Goal: Information Seeking & Learning: Compare options

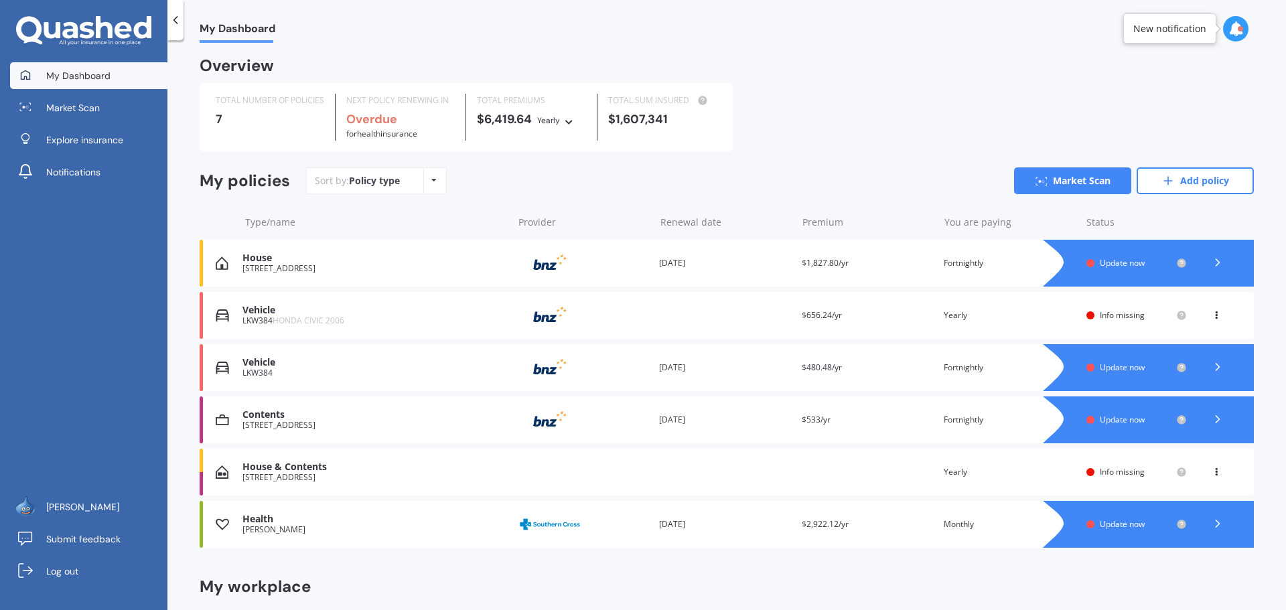
click at [1212, 471] on icon at bounding box center [1216, 470] width 9 height 8
click at [1178, 524] on div "Delete" at bounding box center [1187, 524] width 133 height 27
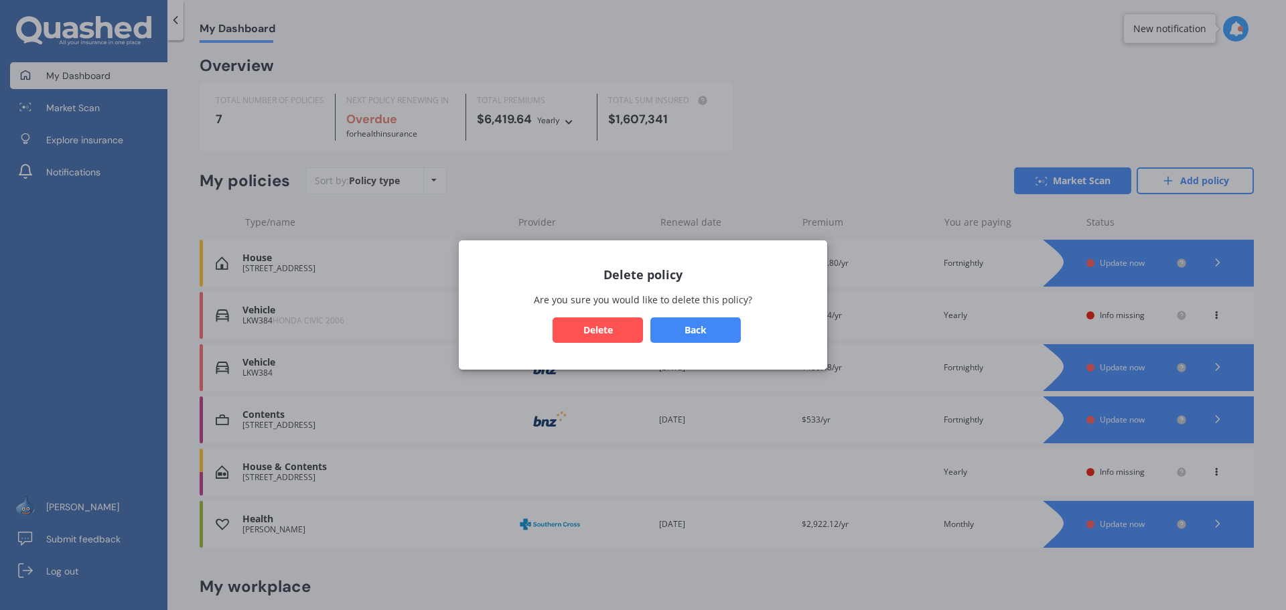
click at [612, 332] on button "Delete" at bounding box center [598, 330] width 90 height 25
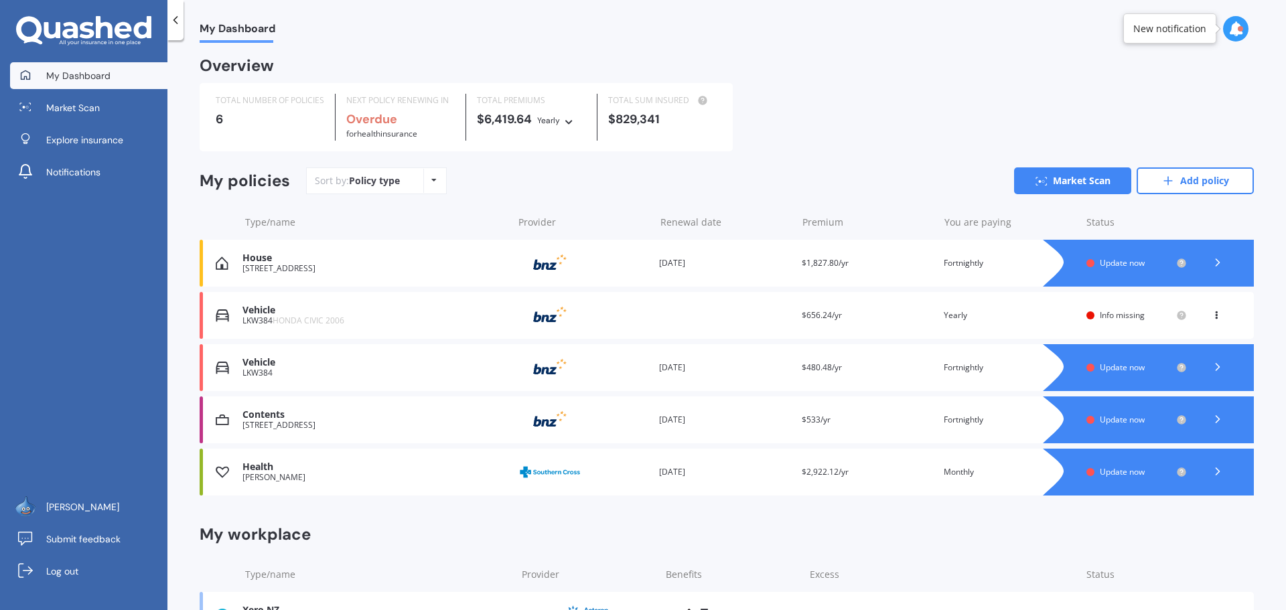
click at [1212, 317] on icon at bounding box center [1216, 313] width 9 height 8
click at [1164, 367] on div "Delete" at bounding box center [1187, 367] width 133 height 27
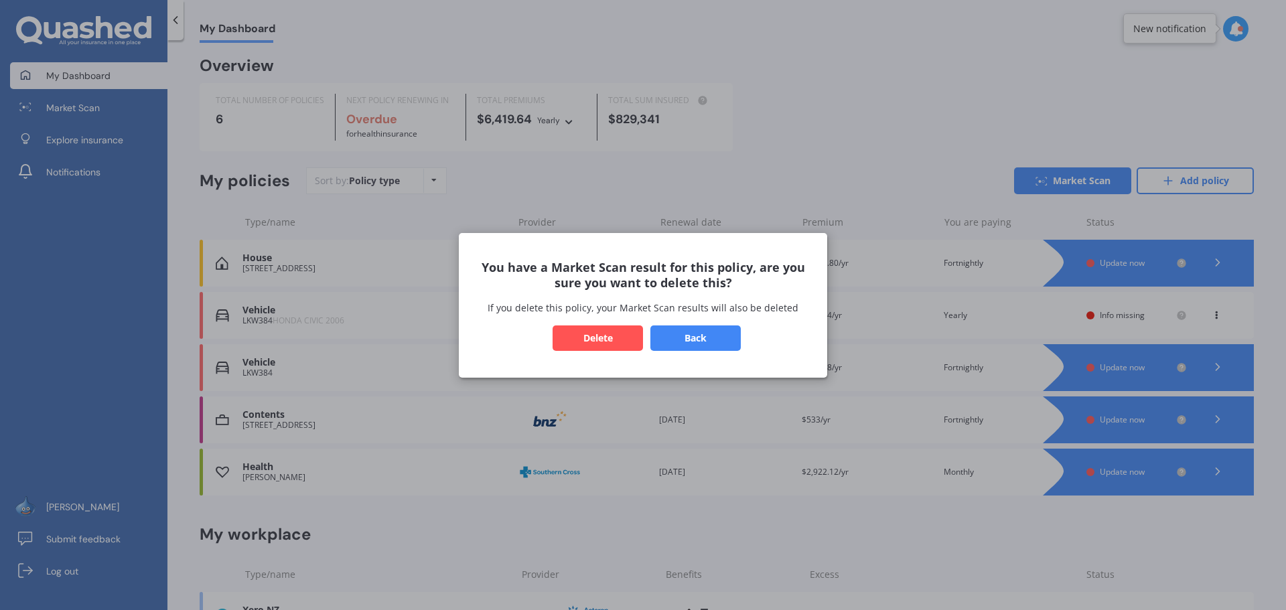
click at [605, 334] on button "Delete" at bounding box center [598, 337] width 90 height 25
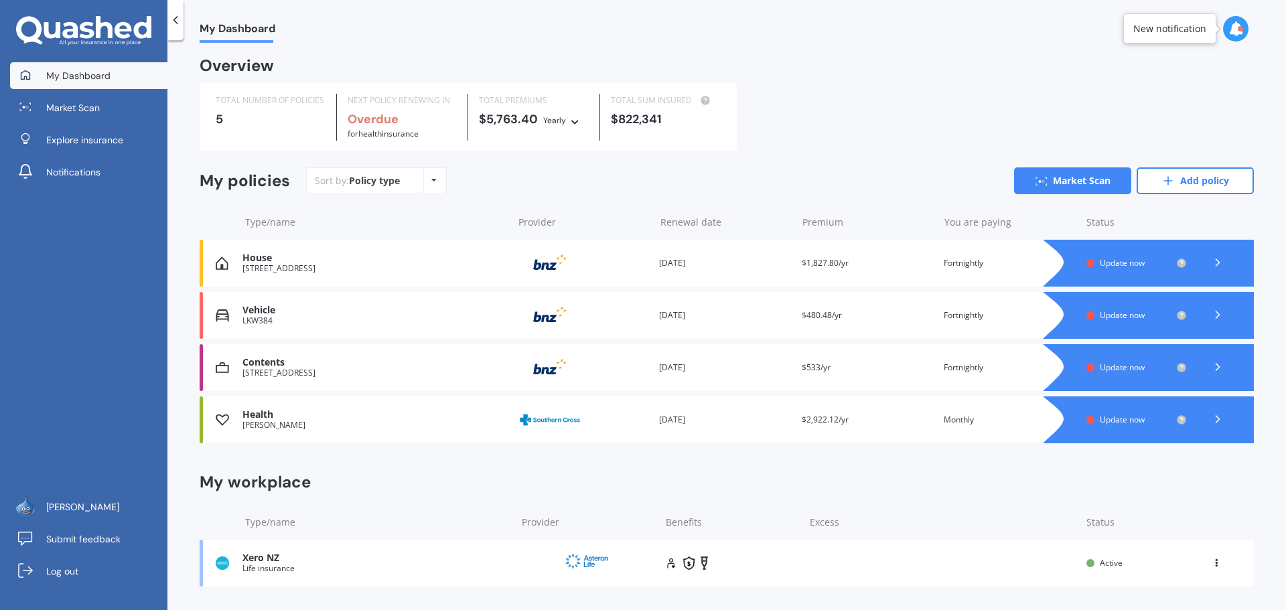
click at [1110, 264] on span "Update now" at bounding box center [1122, 262] width 45 height 11
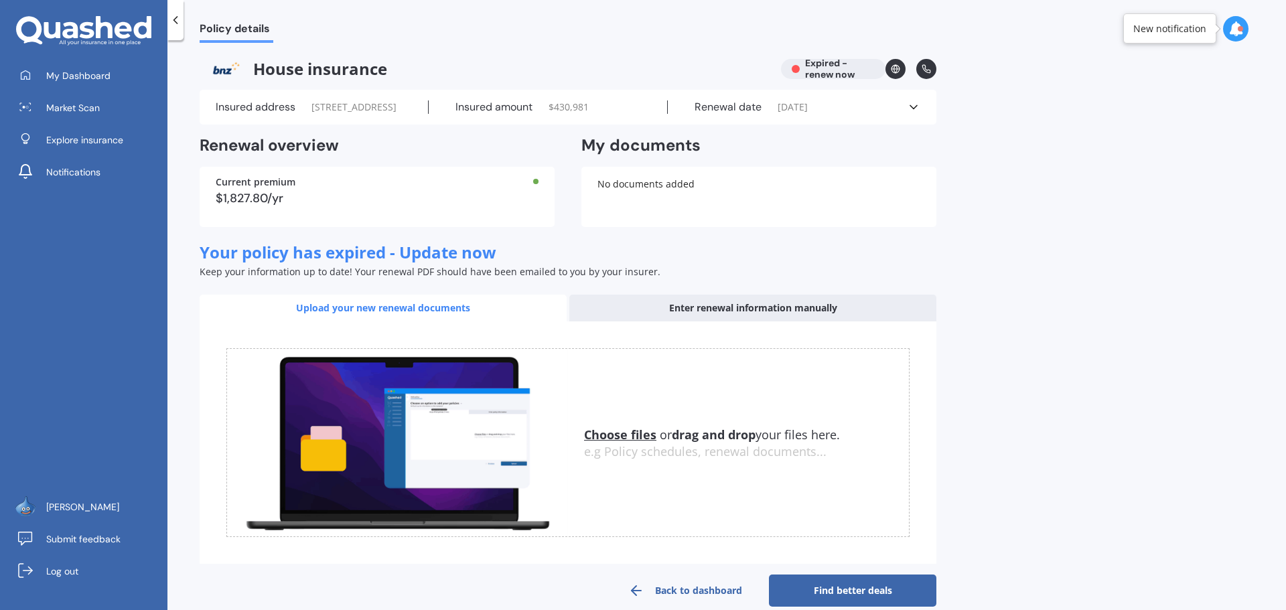
click at [391, 322] on div "Upload your new renewal documents" at bounding box center [383, 308] width 367 height 27
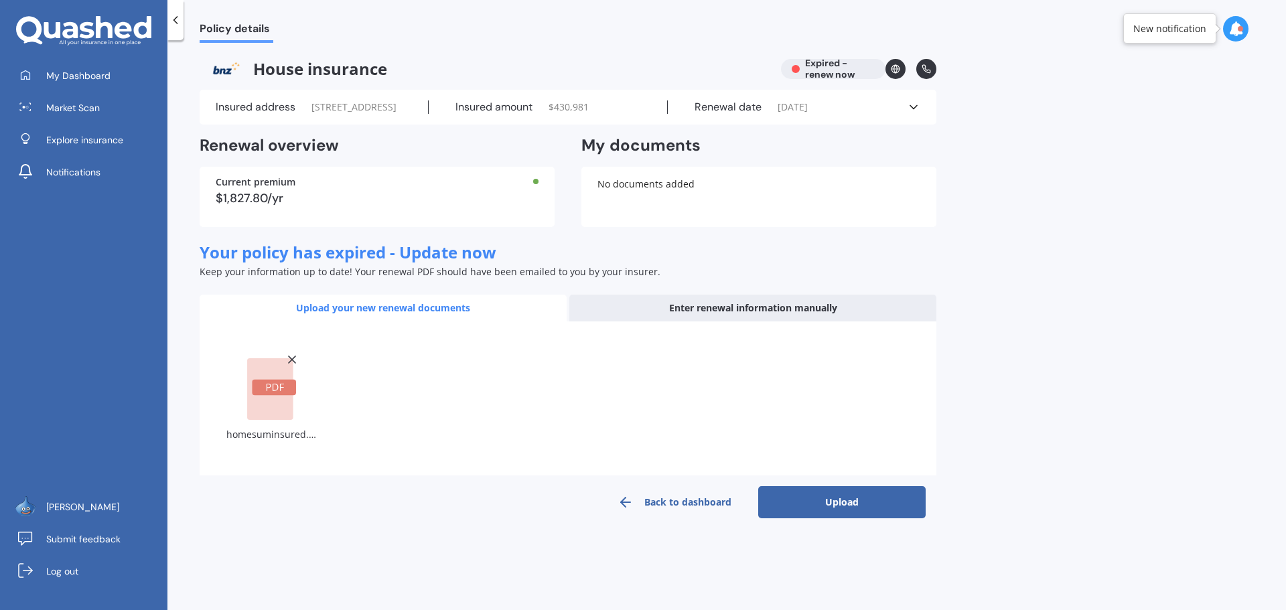
click at [845, 519] on button "Upload" at bounding box center [842, 502] width 168 height 32
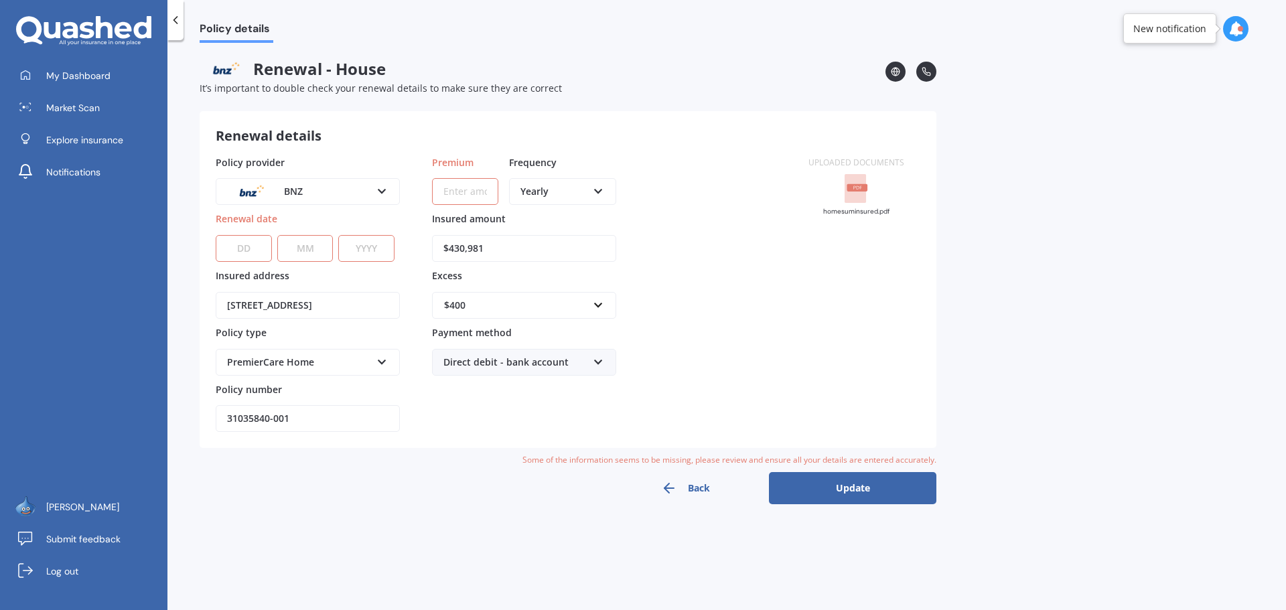
click at [237, 252] on select "DD 01 02 03 04 05 06 07 08 09 10 11 12 13 14 15 16 17 18 19 20 21 22 23 24 25 2…" at bounding box center [244, 248] width 56 height 27
select select "01"
click at [216, 235] on select "DD 01 02 03 04 05 06 07 08 09 10 11 12 13 14 15 16 17 18 19 20 21 22 23 24 25 2…" at bounding box center [244, 248] width 56 height 27
click at [305, 253] on select "MM 01 02 03 04 05 06 07 08 09 10 11 12" at bounding box center [305, 248] width 56 height 27
select select "10"
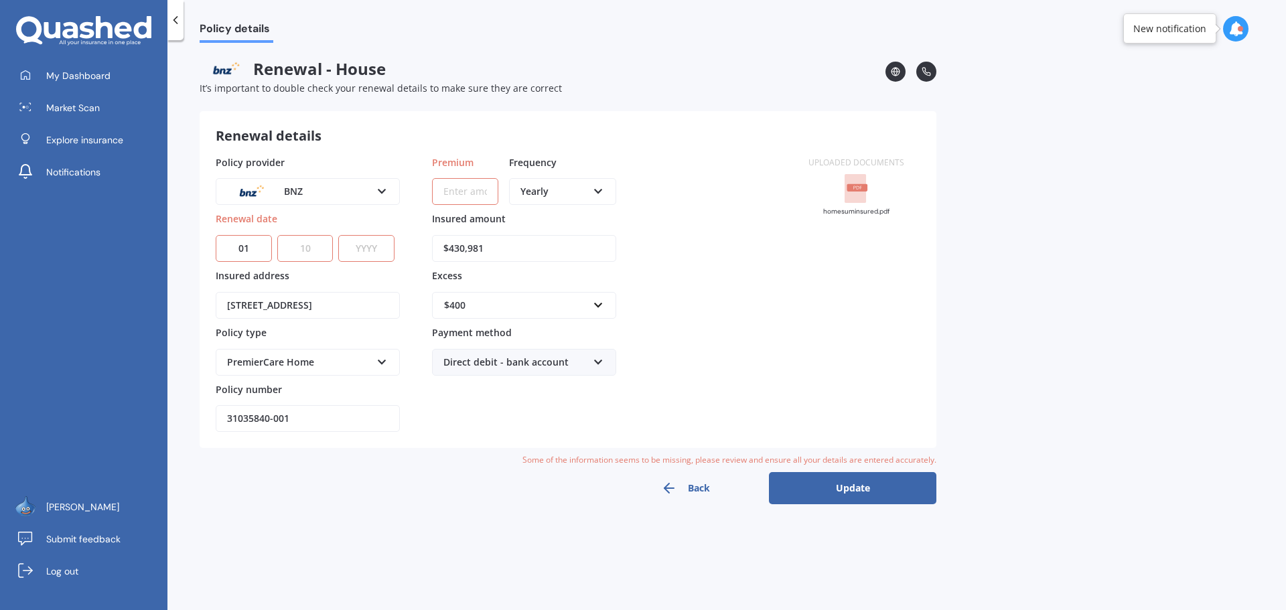
click at [277, 235] on select "MM 01 02 03 04 05 06 07 08 09 10 11 12" at bounding box center [305, 248] width 56 height 27
click at [364, 249] on select "YYYY 2027 2026 2025 2024 2023 2022 2021 2020 2019 2018 2017 2016 2015 2014 2013…" at bounding box center [366, 248] width 56 height 27
select select "2025"
click at [338, 235] on select "YYYY 2027 2026 2025 2024 2023 2022 2021 2020 2019 2018 2017 2016 2015 2014 2013…" at bounding box center [366, 248] width 56 height 27
click at [332, 417] on input "31035840-001" at bounding box center [308, 418] width 184 height 27
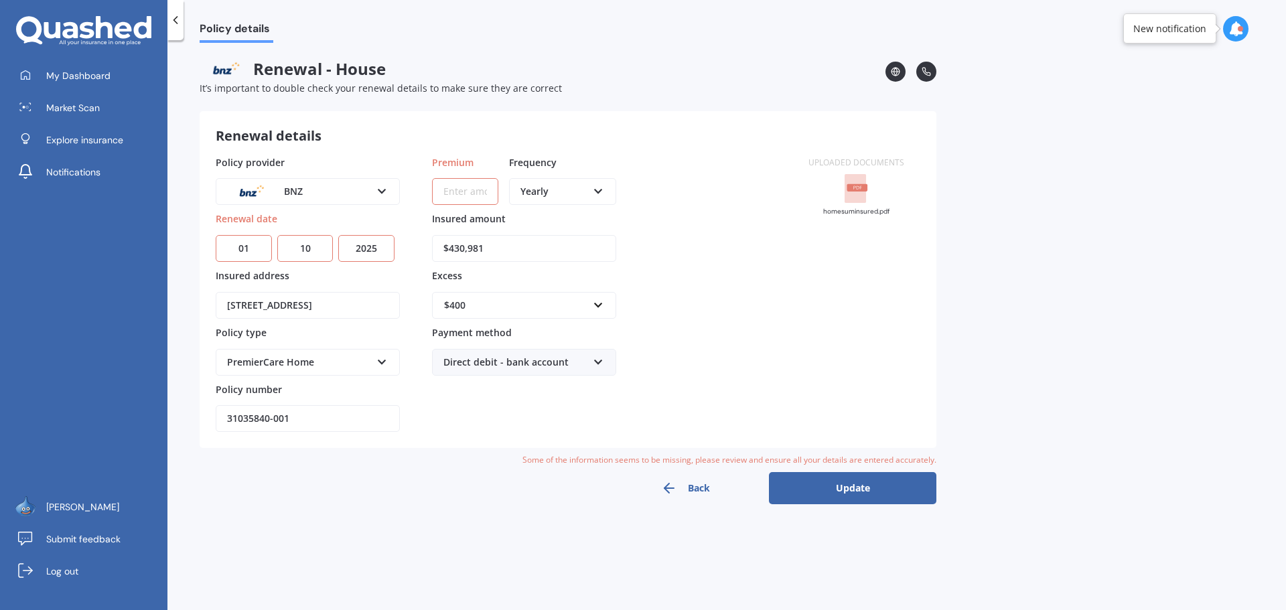
click at [338, 415] on input "31035840-001" at bounding box center [308, 418] width 184 height 27
type input "31035840-PCF-1"
click at [469, 192] on input "Premium" at bounding box center [465, 191] width 66 height 27
type input "$87.50"
click at [598, 191] on icon at bounding box center [598, 188] width 11 height 9
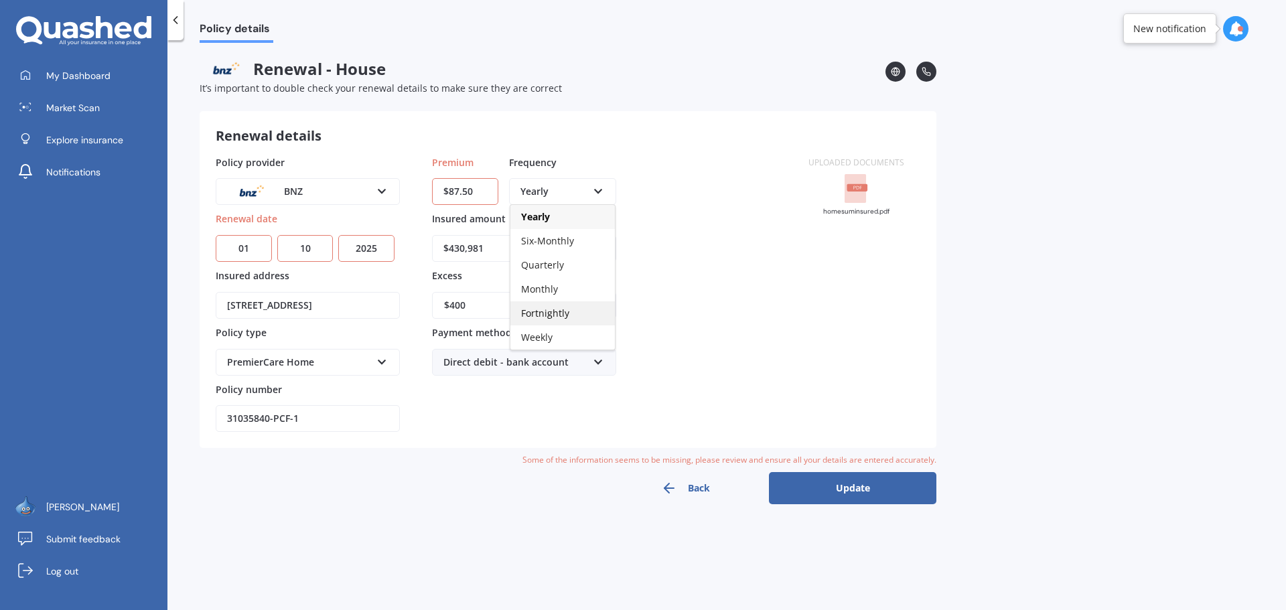
click at [560, 308] on span "Fortnightly" at bounding box center [545, 313] width 48 height 13
drag, startPoint x: 505, startPoint y: 245, endPoint x: 392, endPoint y: 249, distance: 112.6
click at [392, 249] on div "Policy provider BNZ AA AMI AMP ANZ ASB Ando BNZ Co-Operative Bank FMG Initio Ki…" at bounding box center [504, 293] width 577 height 277
type input "$579,112"
click at [848, 491] on button "Update" at bounding box center [853, 488] width 168 height 32
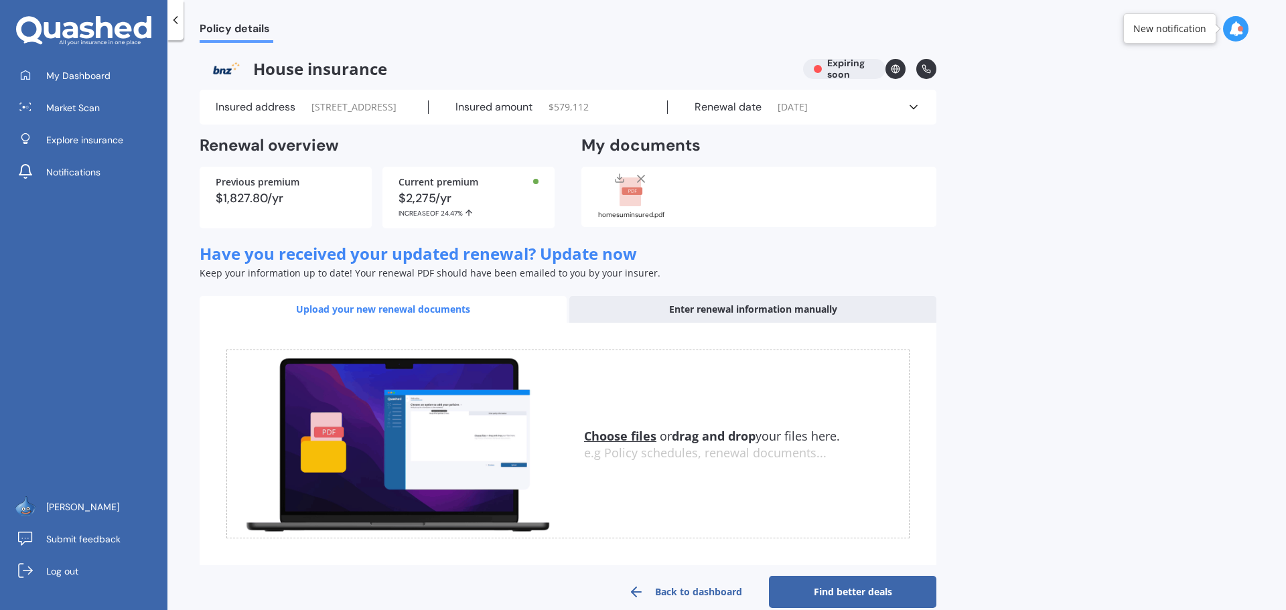
click at [176, 15] on icon at bounding box center [175, 19] width 13 height 13
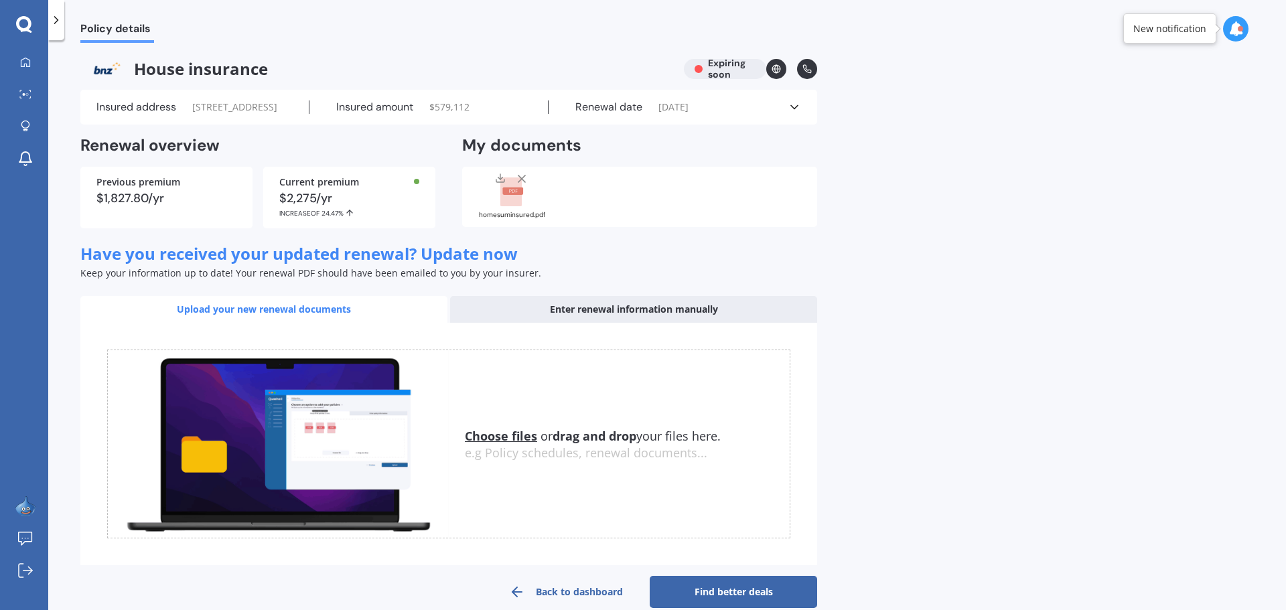
click at [52, 17] on icon at bounding box center [56, 19] width 13 height 13
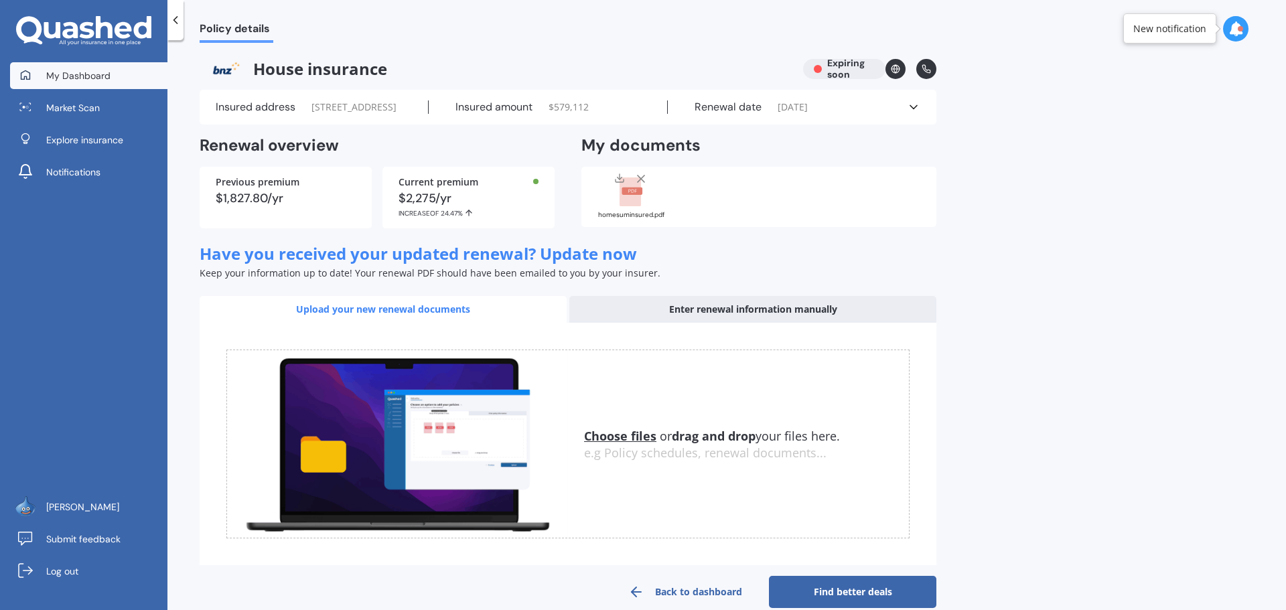
click at [80, 81] on span "My Dashboard" at bounding box center [78, 75] width 64 height 13
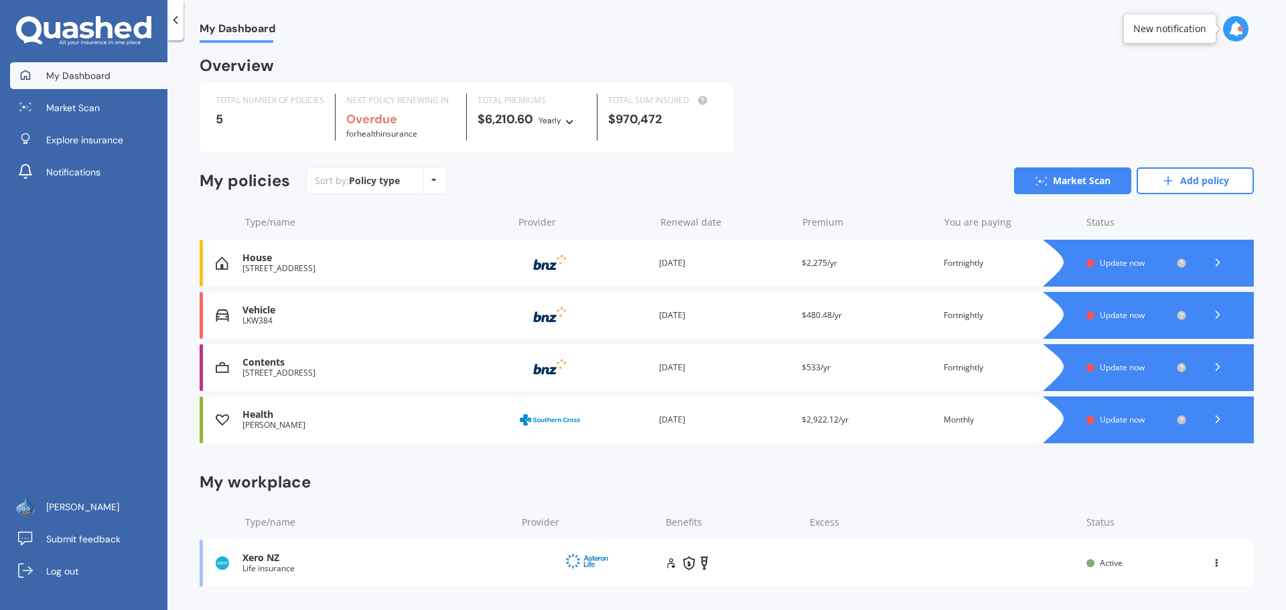
click at [1108, 319] on span "Update now" at bounding box center [1122, 315] width 45 height 11
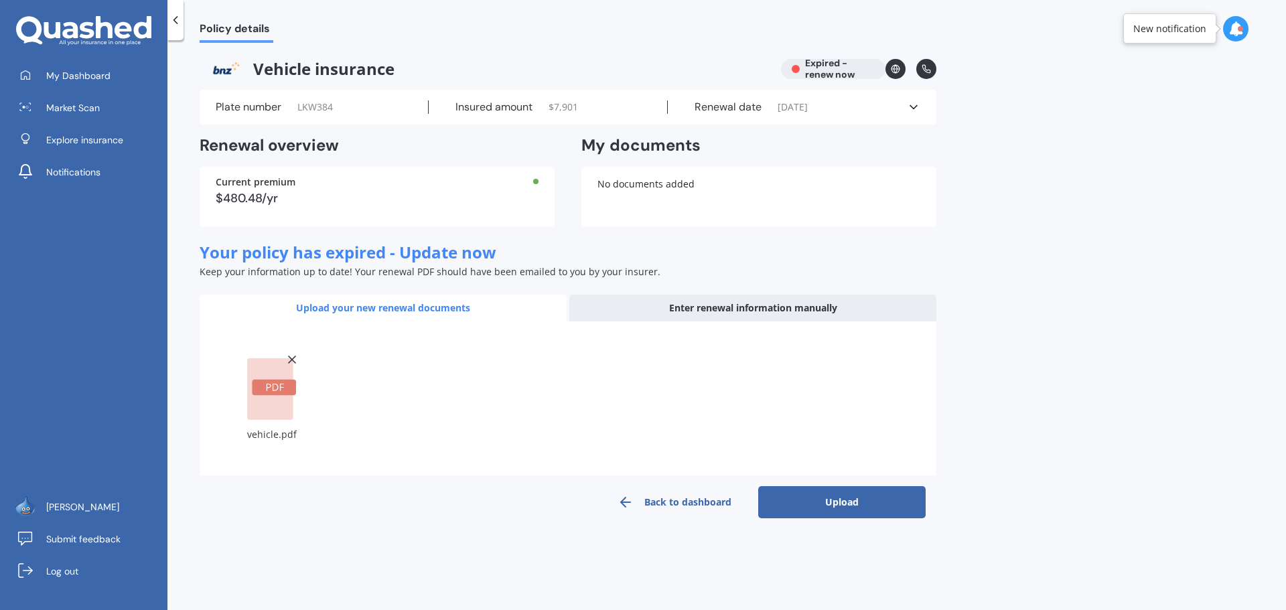
drag, startPoint x: 837, startPoint y: 501, endPoint x: 945, endPoint y: 482, distance: 109.5
click at [837, 500] on button "Upload" at bounding box center [842, 502] width 168 height 32
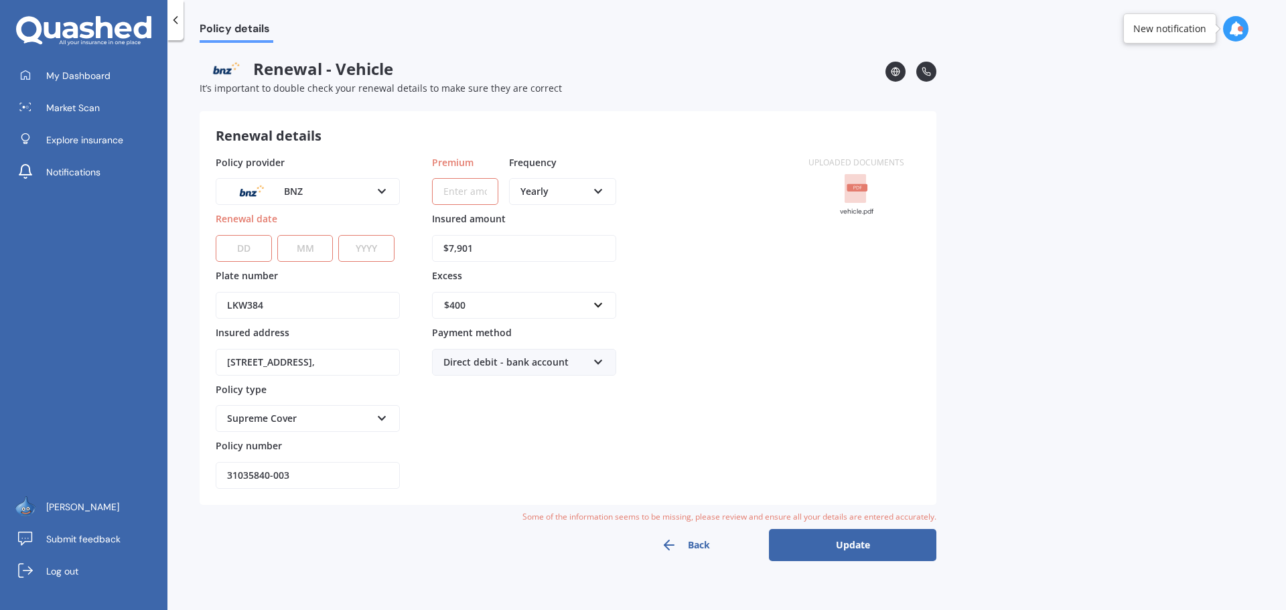
click at [248, 245] on select "DD 01 02 03 04 05 06 07 08 09 10 11 12 13 14 15 16 17 18 19 20 21 22 23 24 25 2…" at bounding box center [244, 248] width 56 height 27
select select "01"
click at [216, 235] on select "DD 01 02 03 04 05 06 07 08 09 10 11 12 13 14 15 16 17 18 19 20 21 22 23 24 25 2…" at bounding box center [244, 248] width 56 height 27
click at [295, 253] on select "MM 01 02 03 04 05 06 07 08 09 10 11 12" at bounding box center [305, 248] width 56 height 27
select select "10"
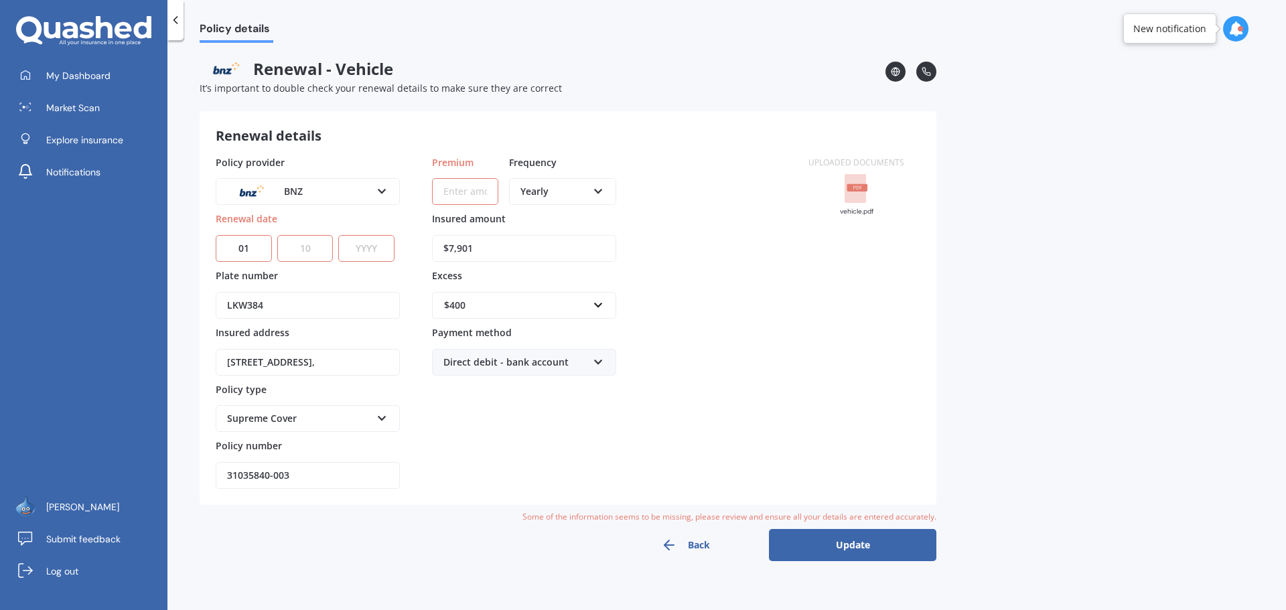
click at [277, 235] on select "MM 01 02 03 04 05 06 07 08 09 10 11 12" at bounding box center [305, 248] width 56 height 27
click at [362, 253] on select "YYYY 2027 2026 2025 2024 2023 2022 2021 2020 2019 2018 2017 2016 2015 2014 2013…" at bounding box center [366, 248] width 56 height 27
select select "2025"
click at [338, 235] on select "YYYY 2027 2026 2025 2024 2023 2022 2021 2020 2019 2018 2017 2016 2015 2014 2013…" at bounding box center [366, 248] width 56 height 27
click at [294, 474] on input "31035840-003" at bounding box center [308, 475] width 184 height 27
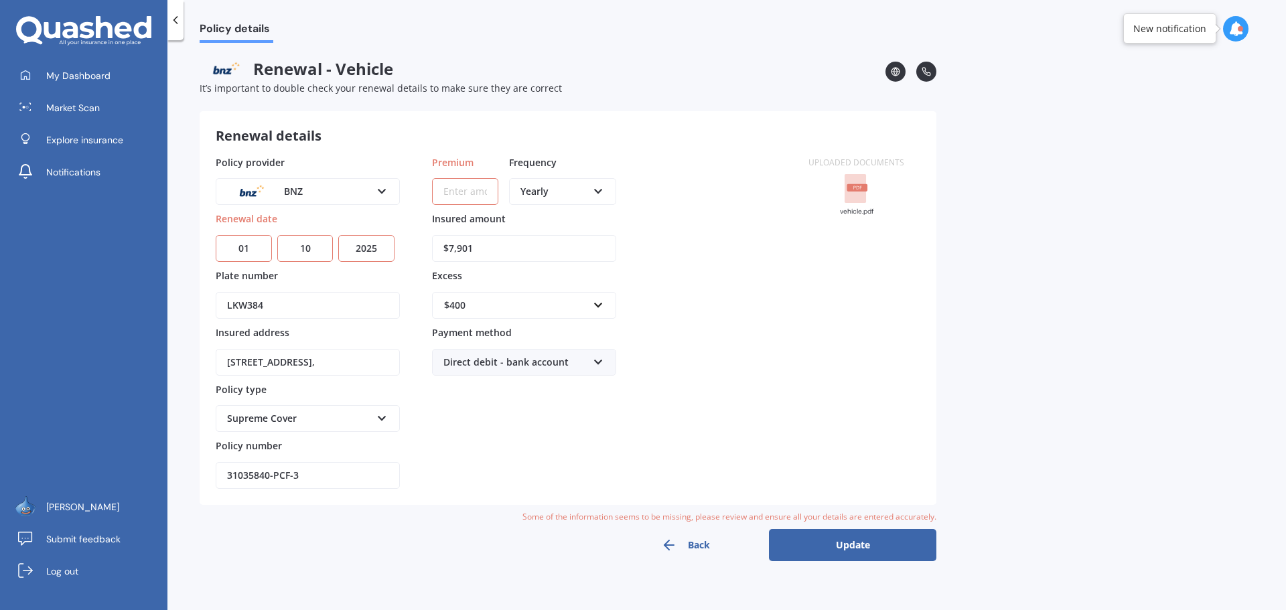
type input "31035840-PCF-3"
click at [480, 192] on input "Premium" at bounding box center [465, 191] width 66 height 27
type input "$25.24"
click at [598, 188] on icon at bounding box center [598, 188] width 11 height 9
click at [566, 309] on span "Fortnightly" at bounding box center [545, 313] width 48 height 13
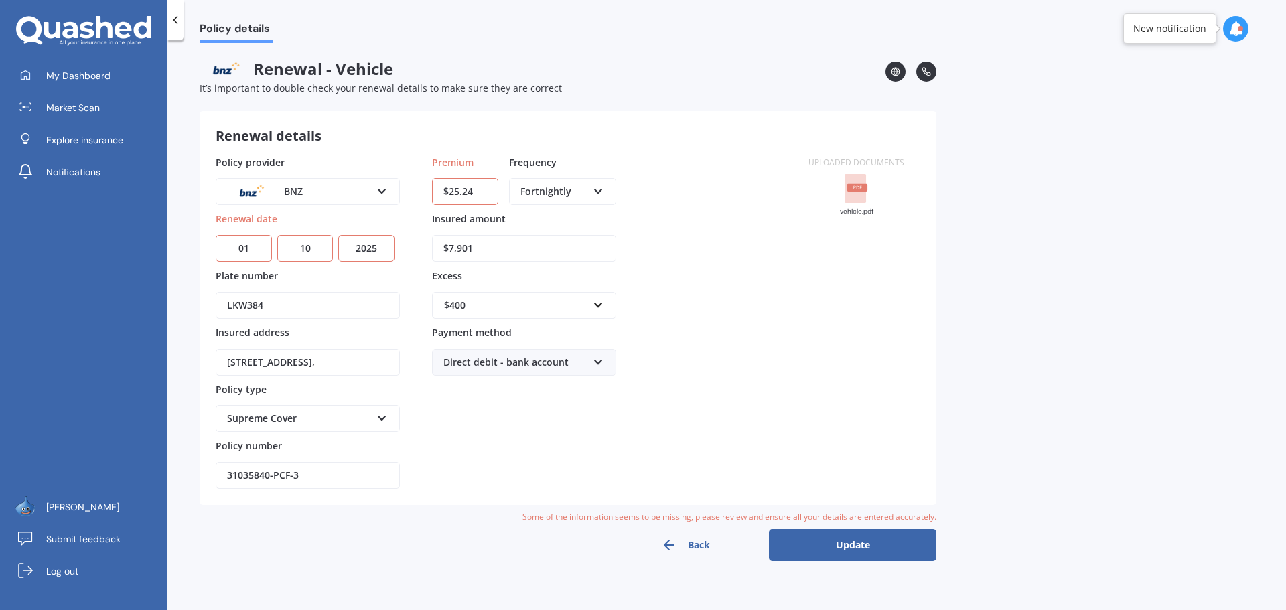
drag, startPoint x: 493, startPoint y: 249, endPoint x: 458, endPoint y: 247, distance: 35.5
click at [458, 247] on input "$7,901" at bounding box center [524, 248] width 184 height 27
type input "$7,300"
click at [840, 544] on button "Update" at bounding box center [853, 545] width 168 height 32
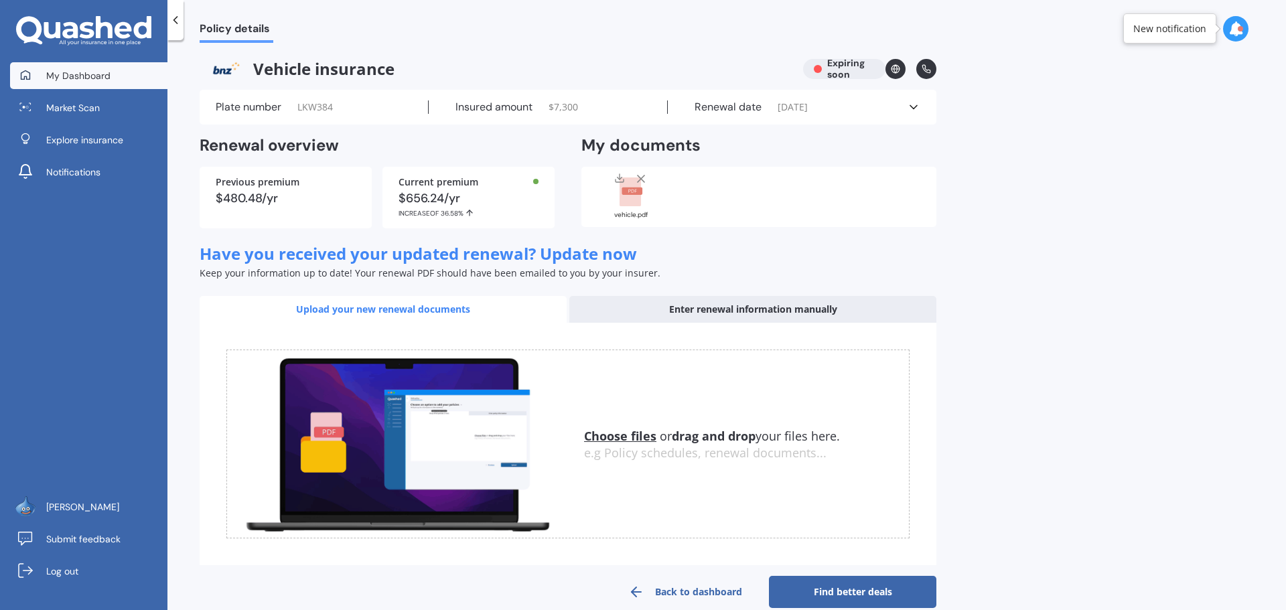
click at [65, 75] on span "My Dashboard" at bounding box center [78, 75] width 64 height 13
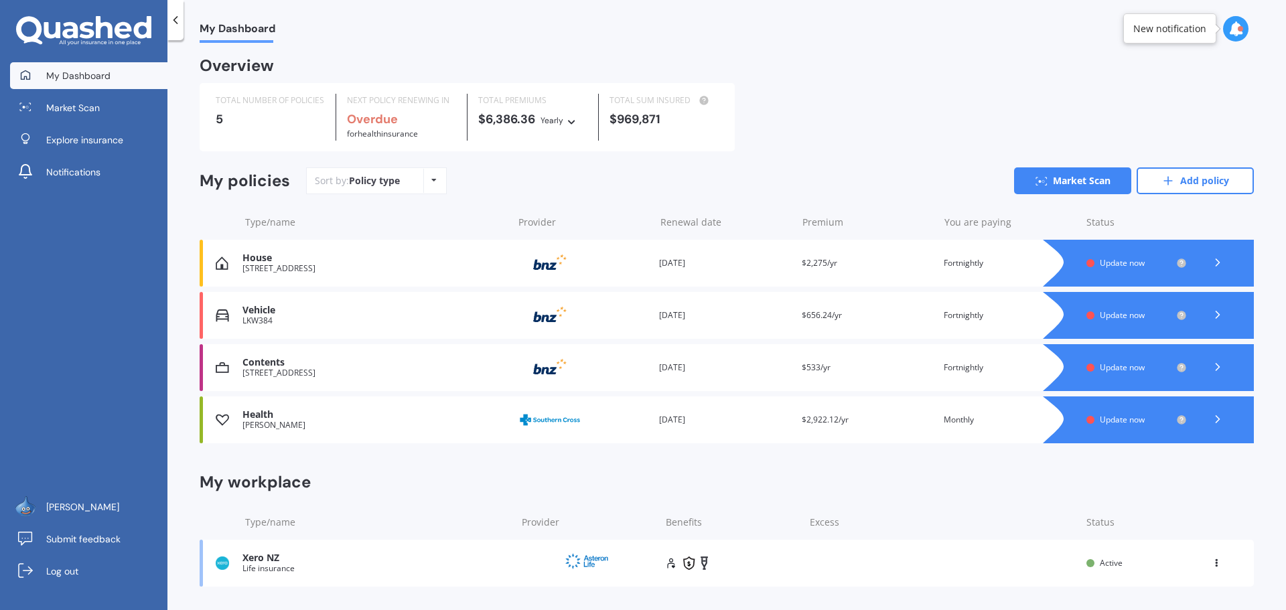
click at [1104, 369] on span "Update now" at bounding box center [1122, 367] width 45 height 11
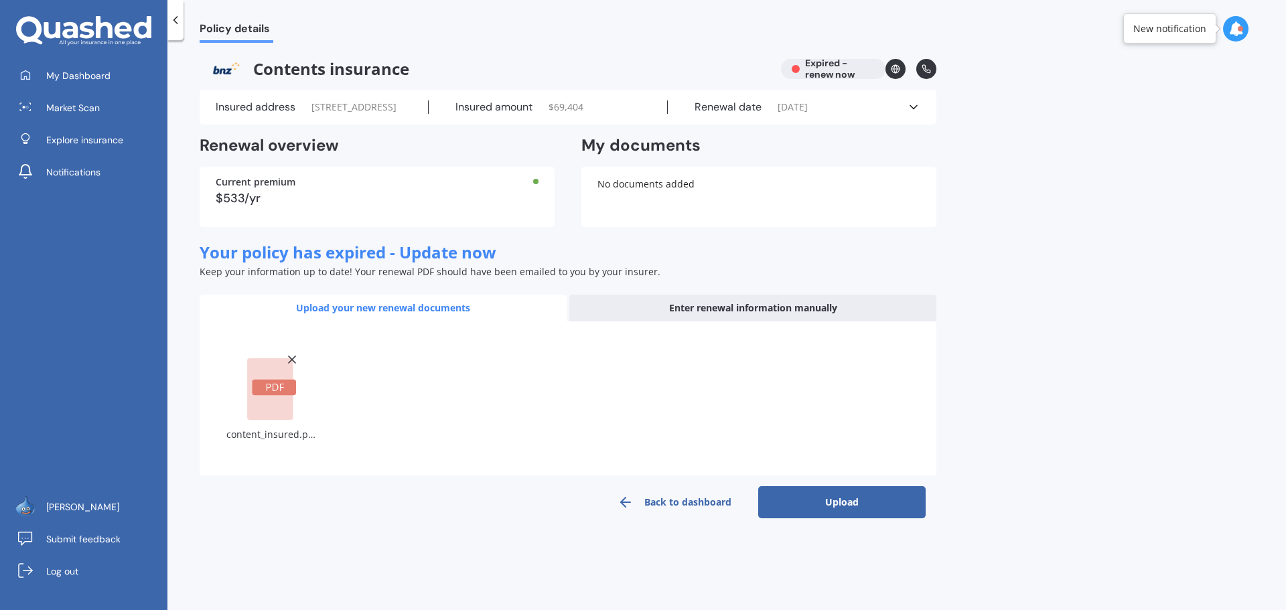
click at [852, 519] on button "Upload" at bounding box center [842, 502] width 168 height 32
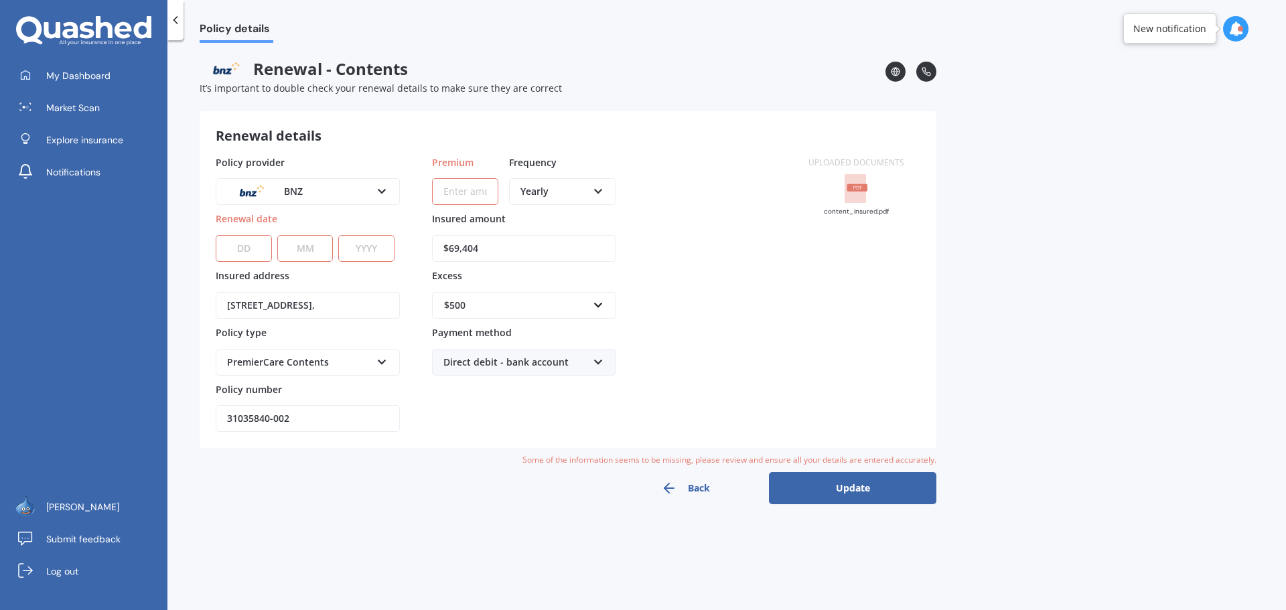
click at [250, 245] on select "DD 01 02 03 04 05 06 07 08 09 10 11 12 13 14 15 16 17 18 19 20 21 22 23 24 25 2…" at bounding box center [244, 248] width 56 height 27
select select "01"
click at [216, 235] on select "DD 01 02 03 04 05 06 07 08 09 10 11 12 13 14 15 16 17 18 19 20 21 22 23 24 25 2…" at bounding box center [244, 248] width 56 height 27
click at [307, 247] on select "MM 01 02 03 04 05 06 07 08 09 10 11 12" at bounding box center [305, 248] width 56 height 27
select select "10"
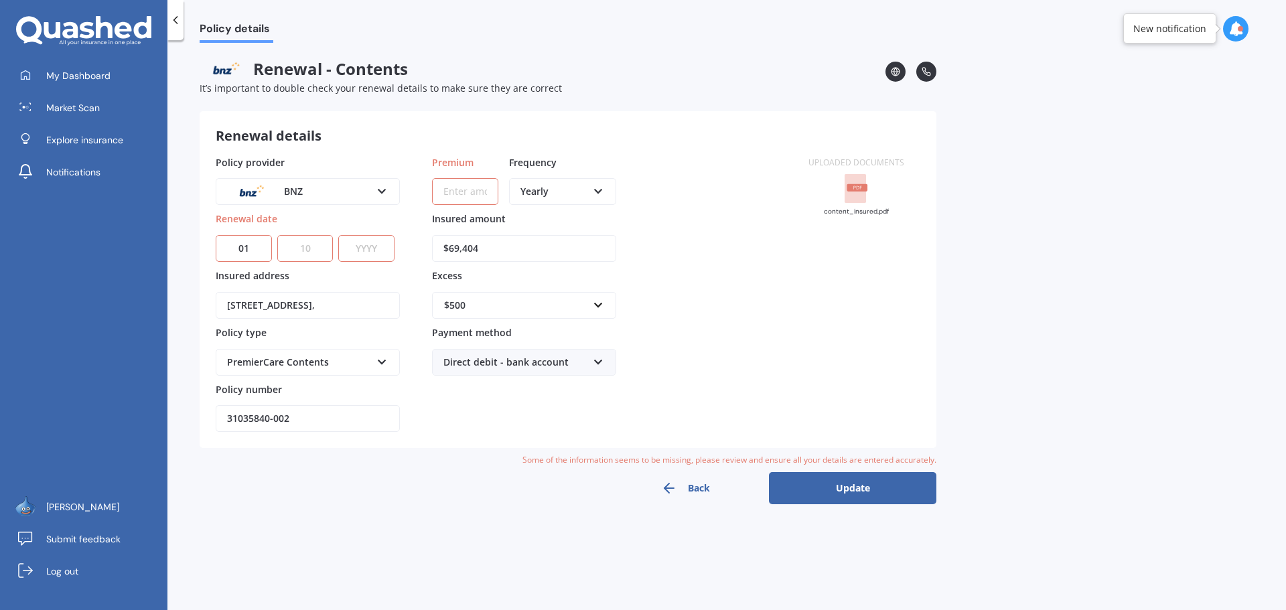
click at [277, 235] on select "MM 01 02 03 04 05 06 07 08 09 10 11 12" at bounding box center [305, 248] width 56 height 27
click at [363, 244] on select "YYYY 2027 2026 2025 2024 2023 2022 2021 2020 2019 2018 2017 2016 2015 2014 2013…" at bounding box center [366, 248] width 56 height 27
select select "2025"
click at [338, 235] on select "YYYY 2027 2026 2025 2024 2023 2022 2021 2020 2019 2018 2017 2016 2015 2014 2013…" at bounding box center [366, 248] width 56 height 27
click at [348, 419] on input "31035840-002" at bounding box center [308, 418] width 184 height 27
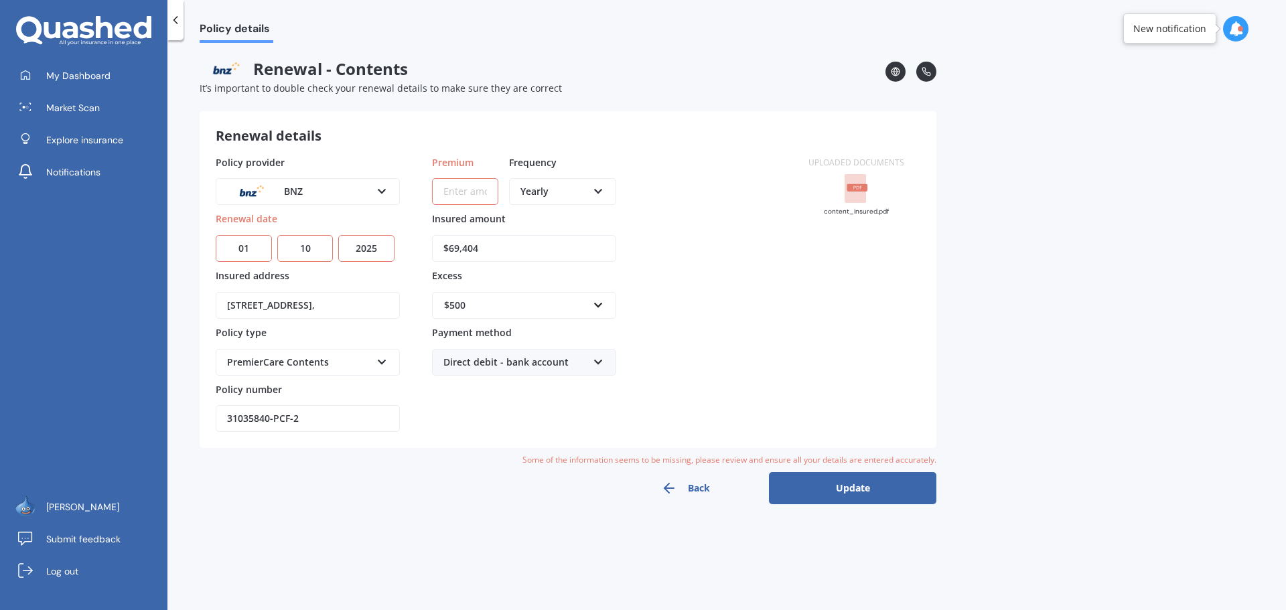
type input "31035840-PCF-2"
click at [592, 188] on div "Yearly Yearly Six-Monthly Quarterly Monthly Fortnightly Weekly" at bounding box center [562, 191] width 107 height 27
click at [560, 316] on span "Fortnightly" at bounding box center [545, 313] width 48 height 13
click at [479, 188] on input "Premium" at bounding box center [465, 191] width 66 height 27
type input "$34.64"
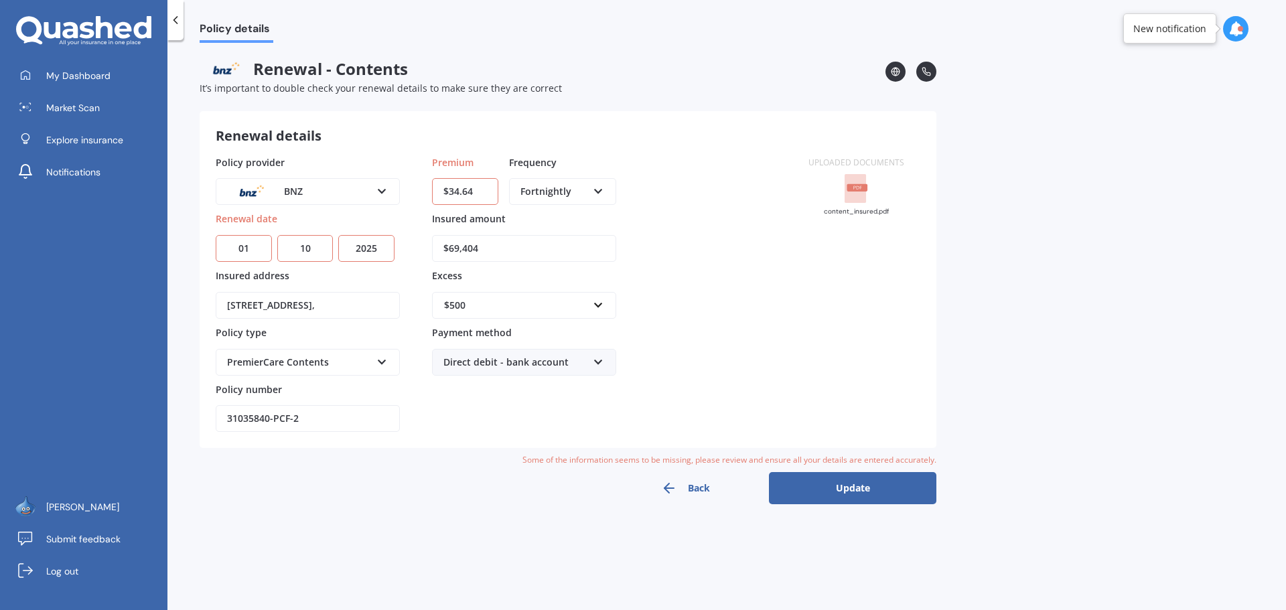
drag, startPoint x: 502, startPoint y: 251, endPoint x: 430, endPoint y: 241, distance: 72.5
click at [430, 241] on div "Policy provider BNZ AA AMI AMP ANZ ASB Ando BNZ Co-Operative Bank FMG Initio Ki…" at bounding box center [504, 293] width 577 height 277
type input "$78,755"
click at [838, 492] on button "Update" at bounding box center [853, 488] width 168 height 32
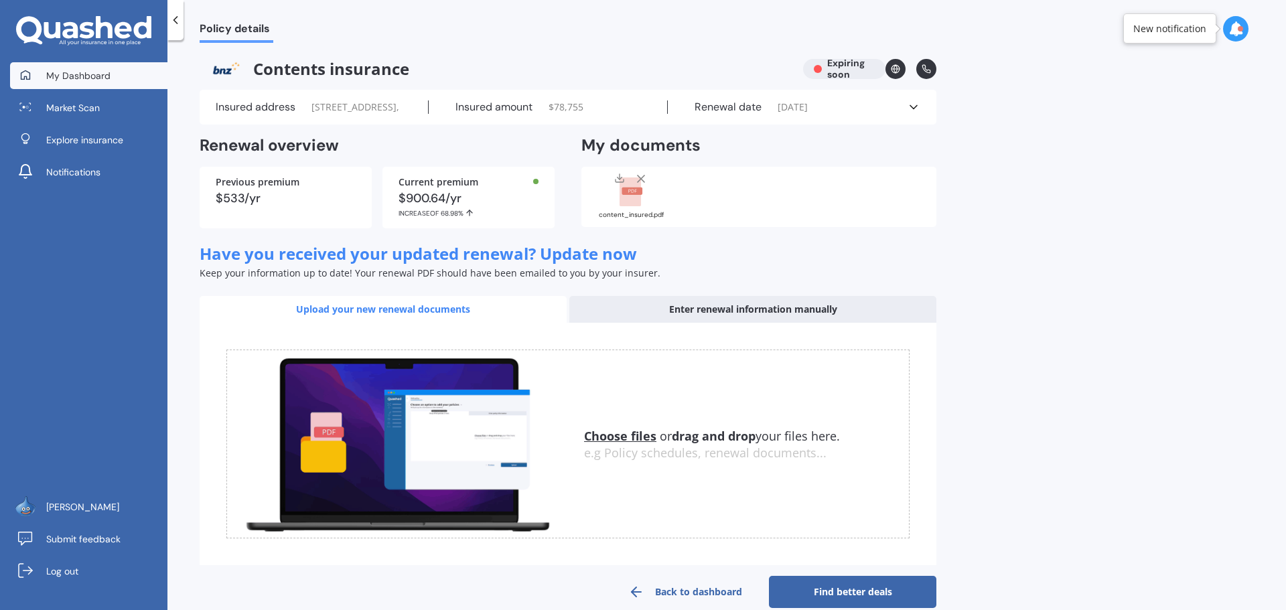
click at [96, 76] on span "My Dashboard" at bounding box center [78, 75] width 64 height 13
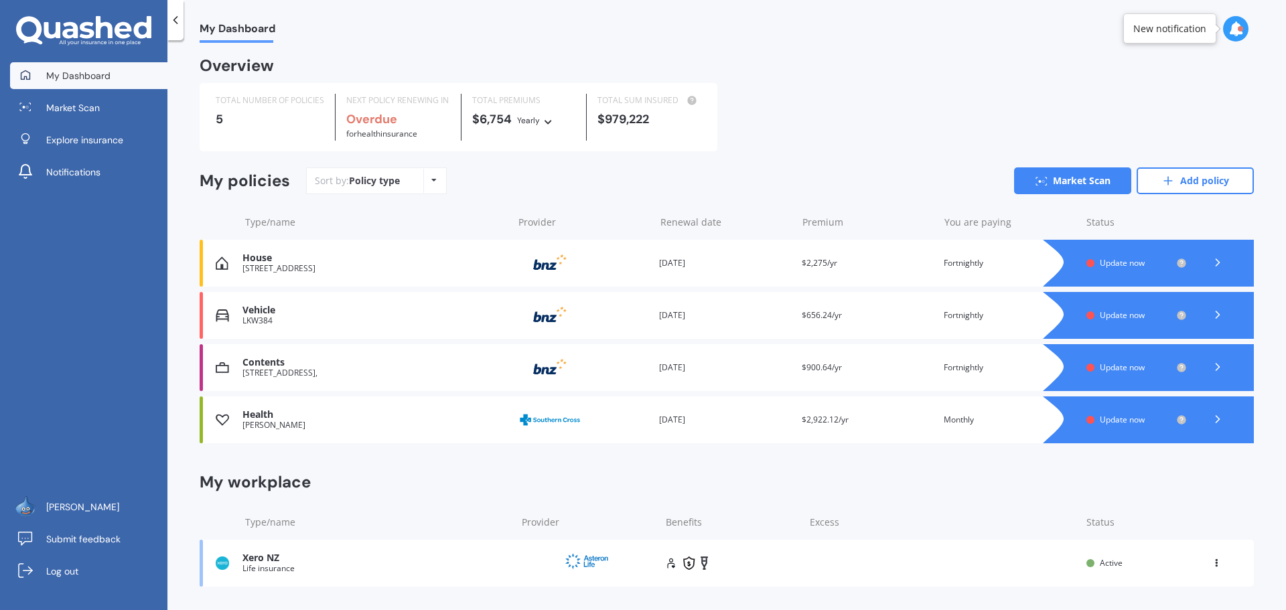
click at [1211, 265] on icon at bounding box center [1217, 262] width 13 height 13
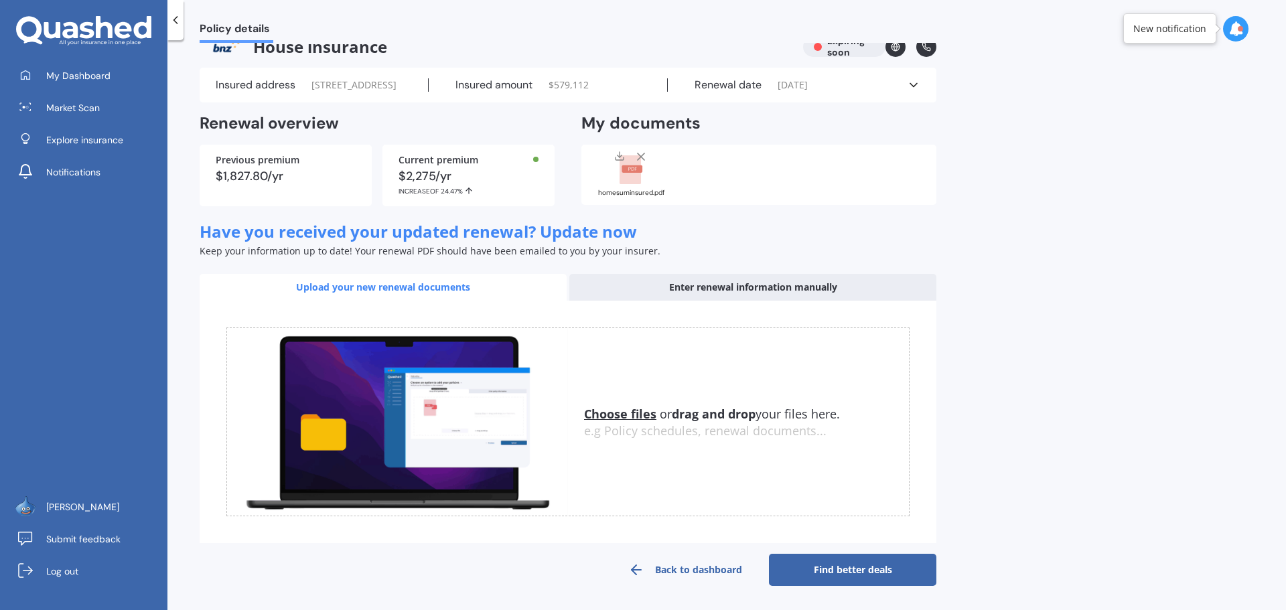
scroll to position [36, 0]
click at [672, 564] on link "Back to dashboard" at bounding box center [686, 570] width 168 height 32
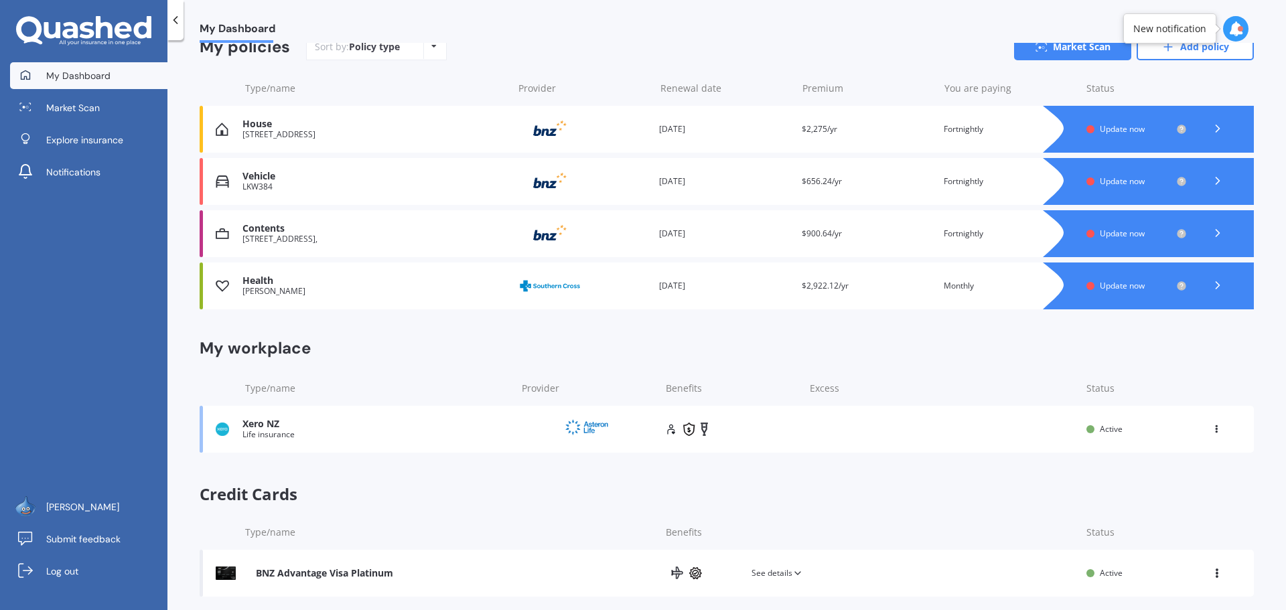
scroll to position [67, 0]
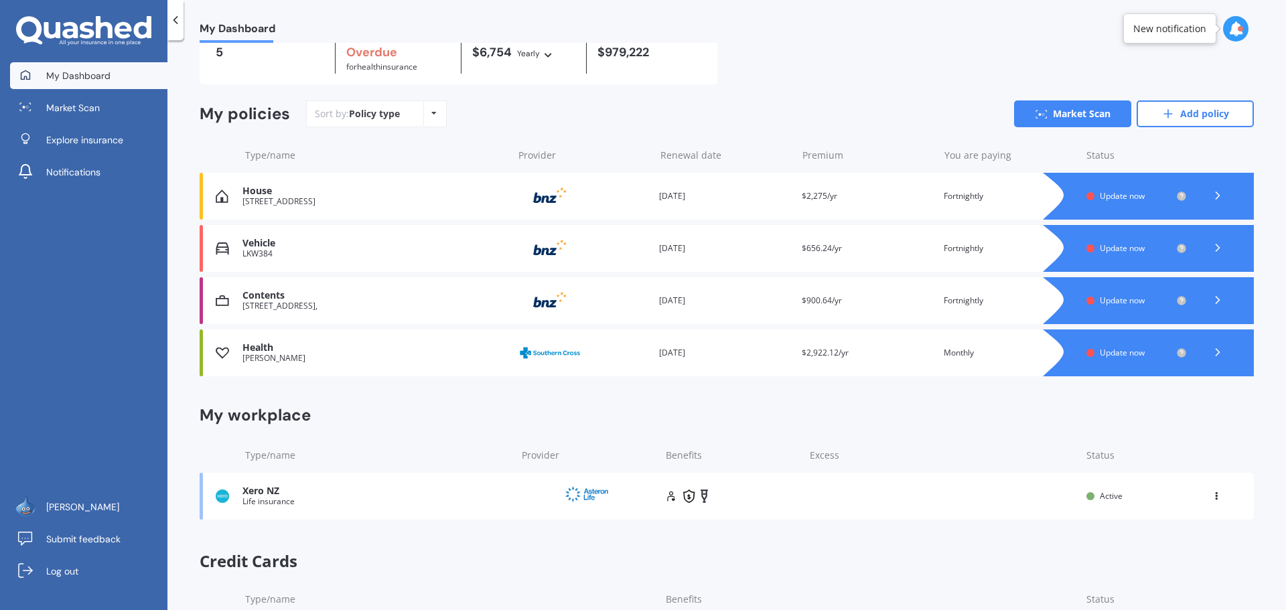
click at [1108, 352] on span "Update now" at bounding box center [1122, 352] width 45 height 11
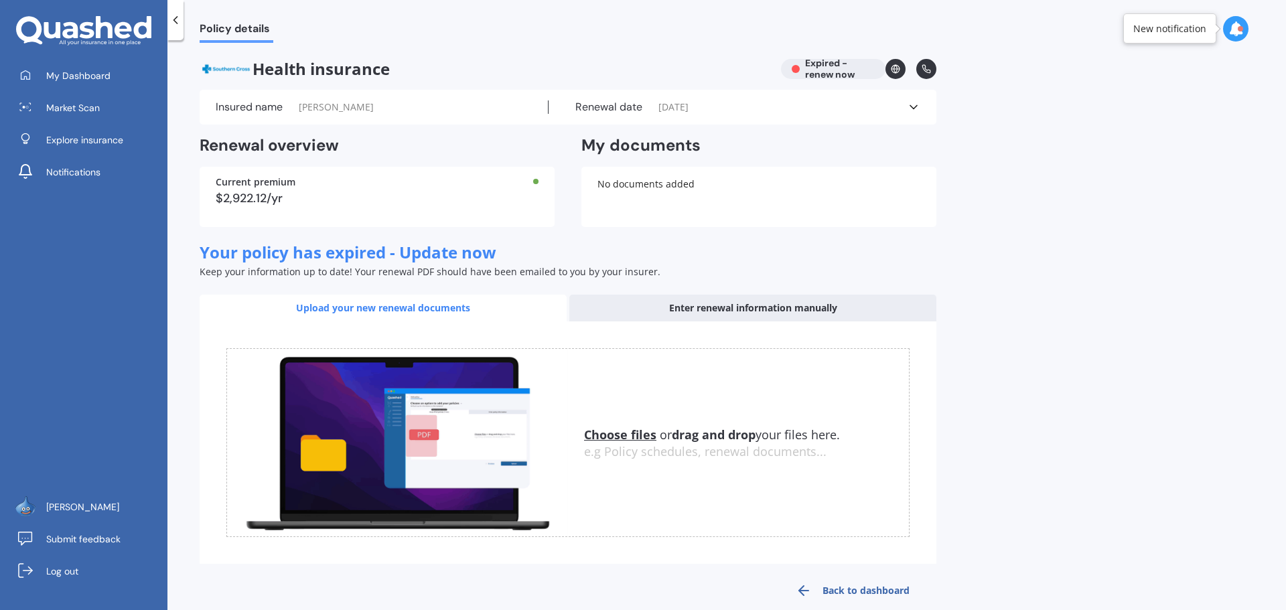
click at [760, 302] on div "Enter renewal information manually" at bounding box center [753, 308] width 367 height 27
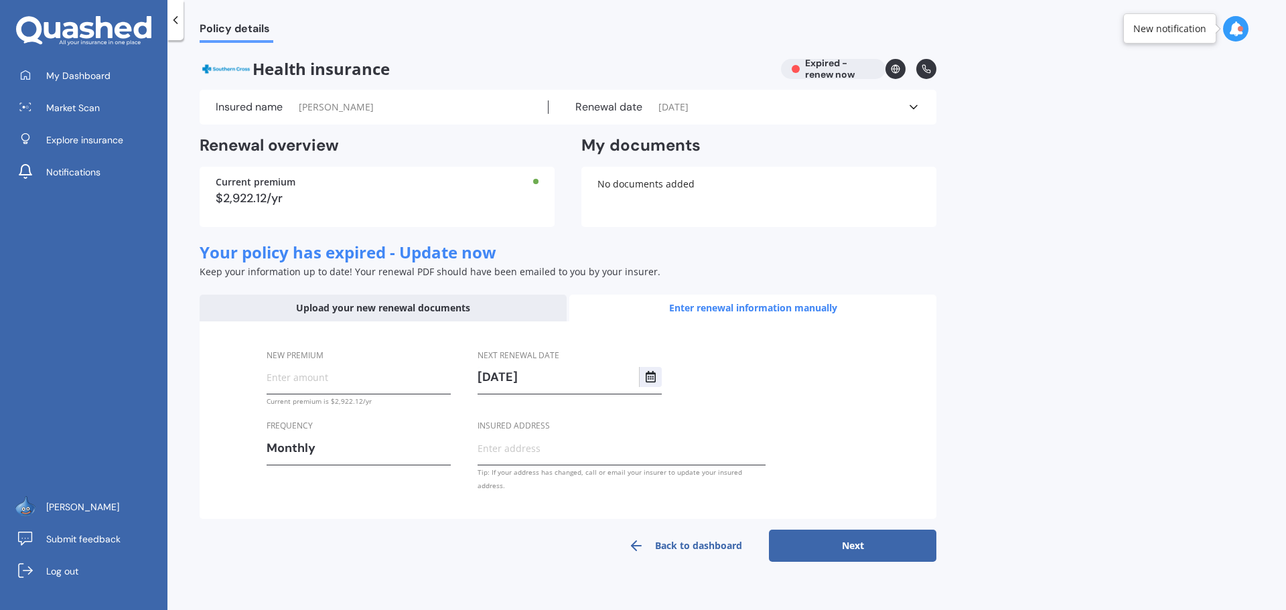
drag, startPoint x: 371, startPoint y: 308, endPoint x: 382, endPoint y: 318, distance: 15.2
click at [371, 308] on div "Upload your new renewal documents" at bounding box center [383, 308] width 367 height 27
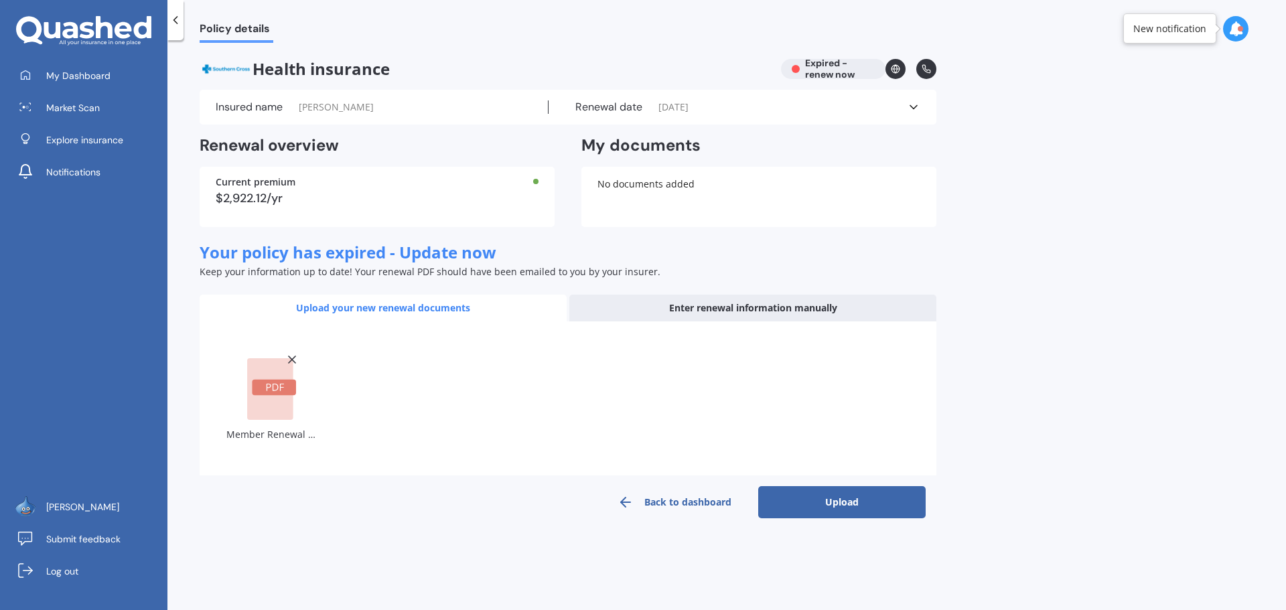
click at [838, 499] on button "Upload" at bounding box center [842, 502] width 168 height 32
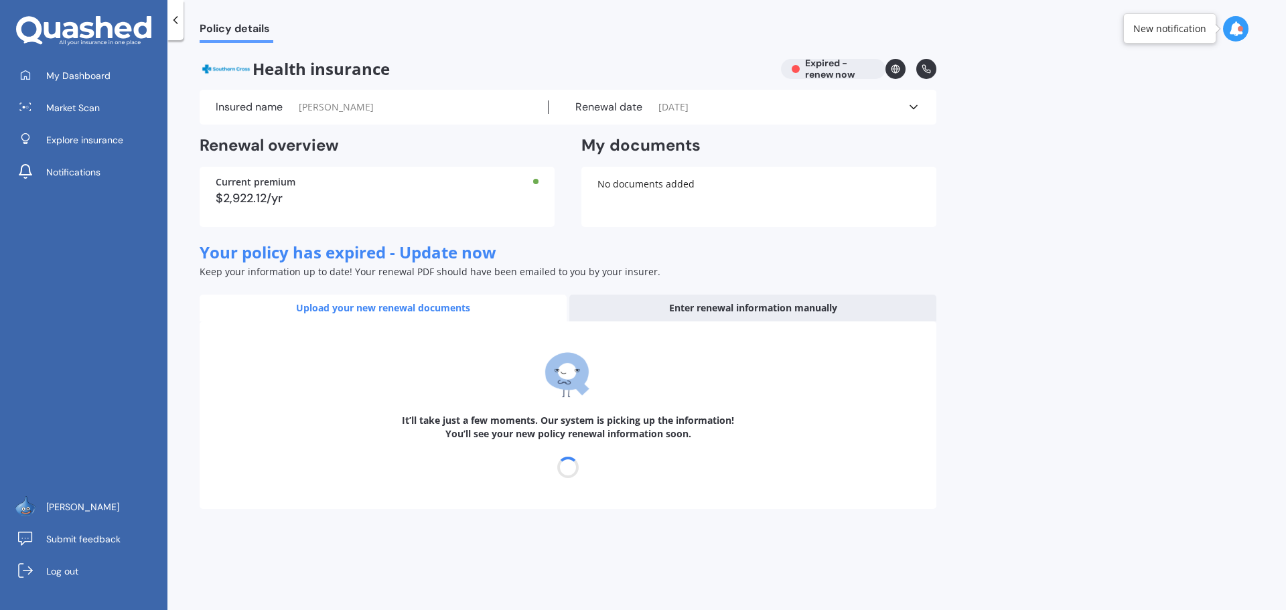
select select "01"
select select "10"
select select "2026"
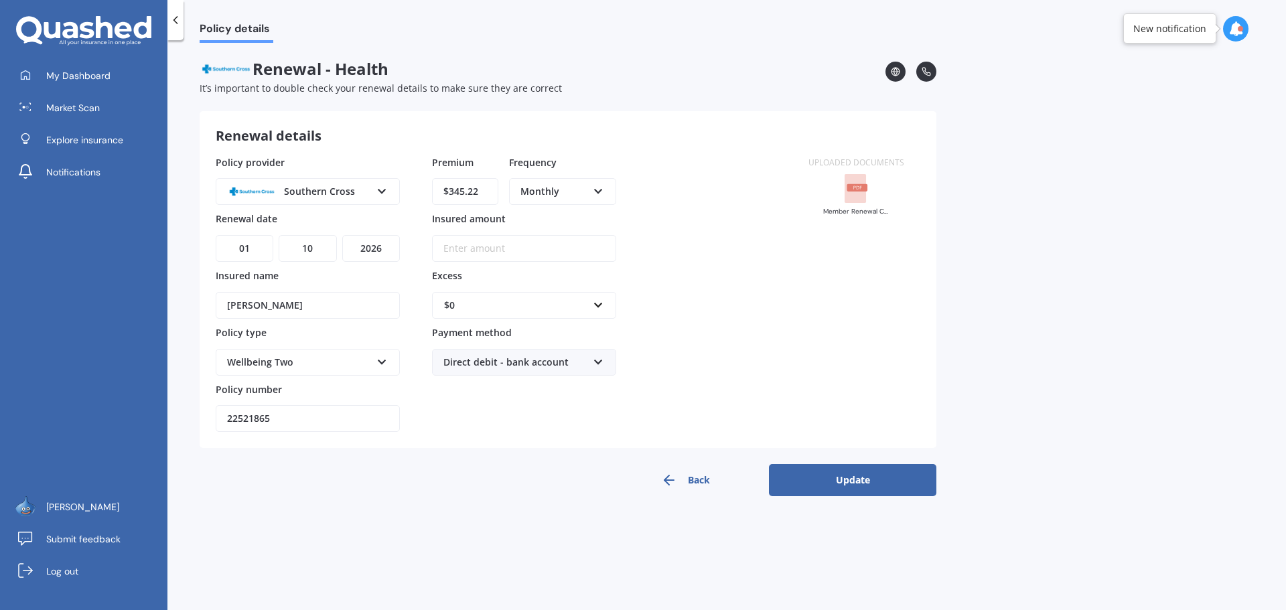
click at [843, 478] on button "Update" at bounding box center [853, 480] width 168 height 32
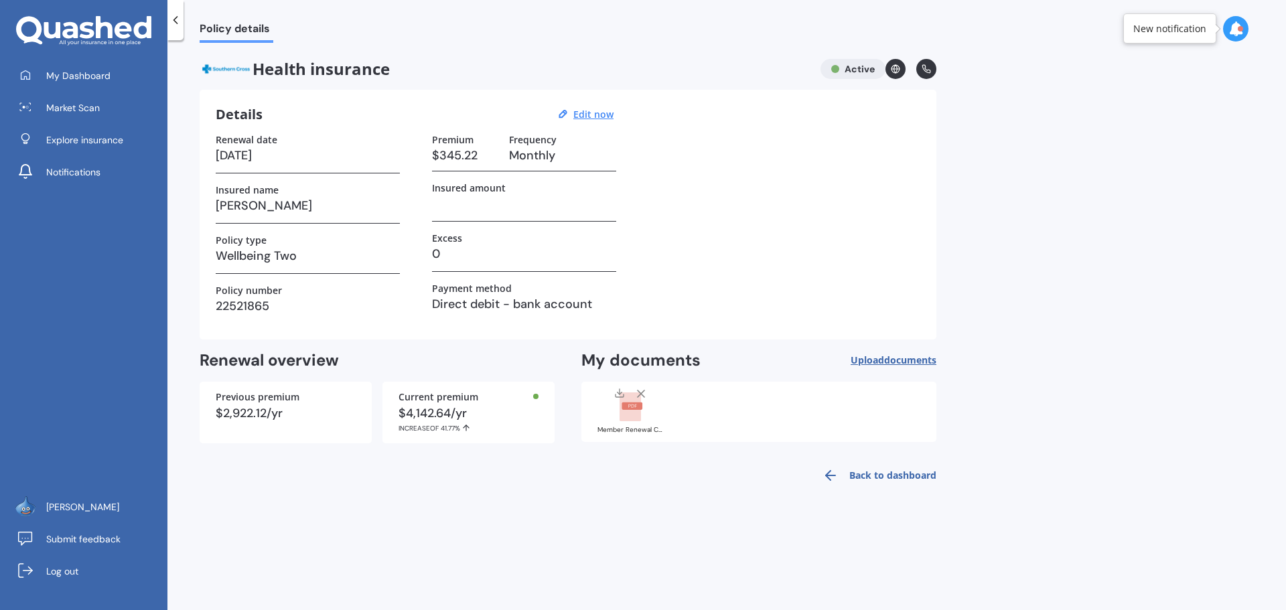
click at [888, 478] on link "Back to dashboard" at bounding box center [876, 476] width 122 height 32
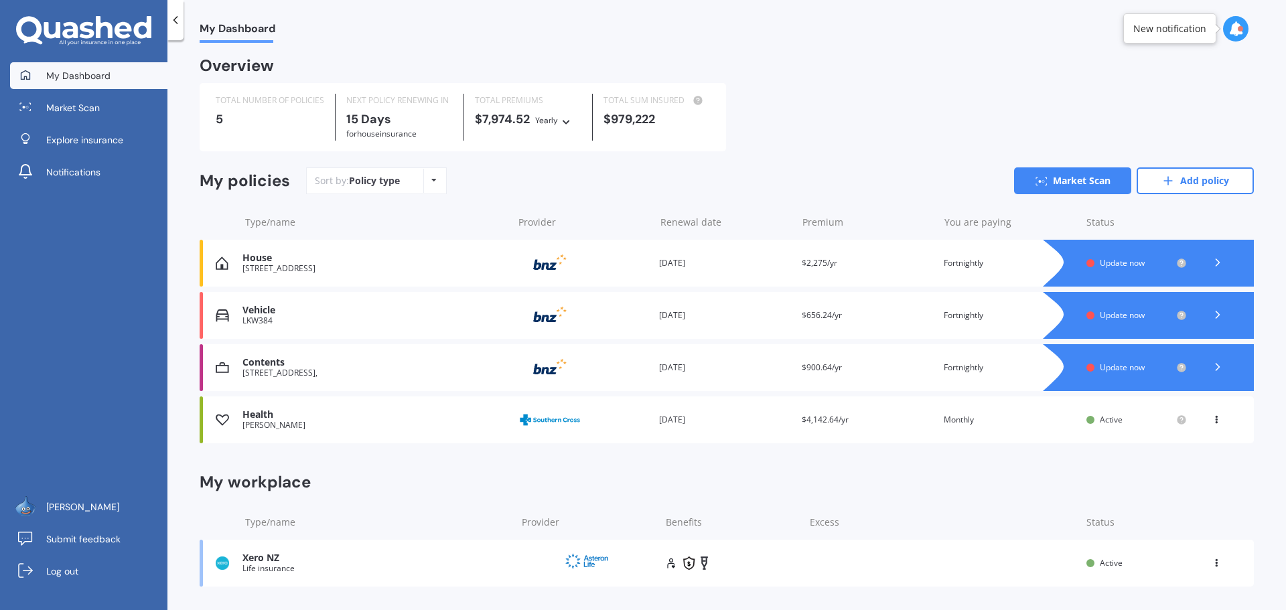
scroll to position [67, 0]
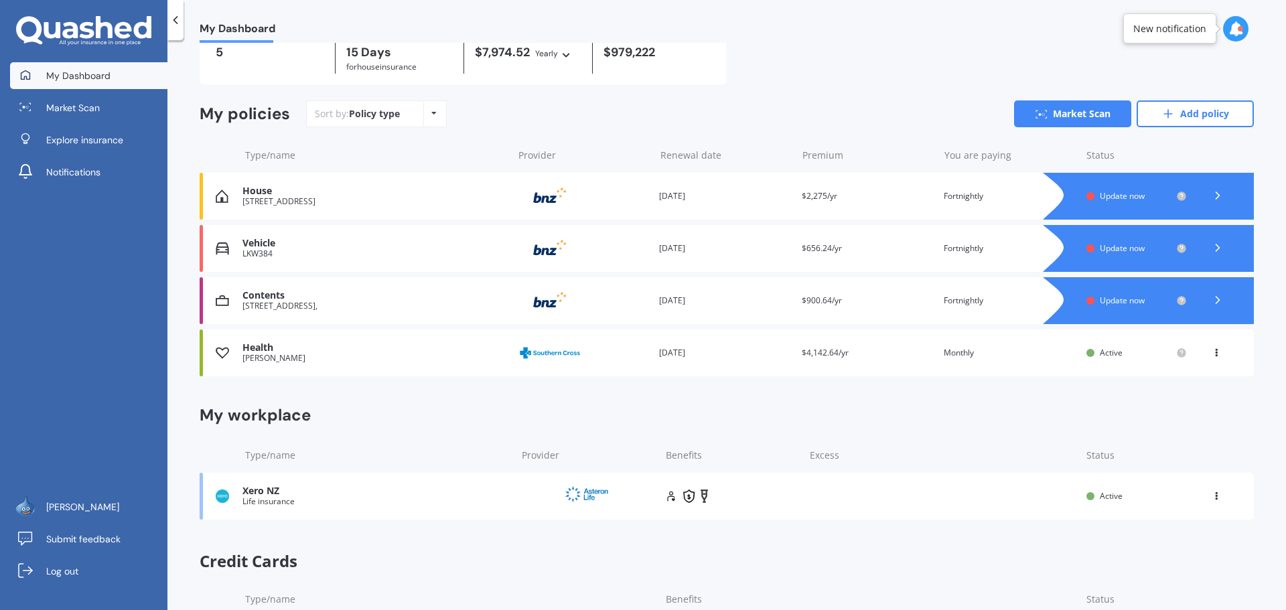
click at [567, 54] on icon at bounding box center [566, 53] width 9 height 8
click at [712, 108] on div "Sort by: Policy type Policy type Alphabetical Date added Renewing next Market S…" at bounding box center [780, 114] width 948 height 27
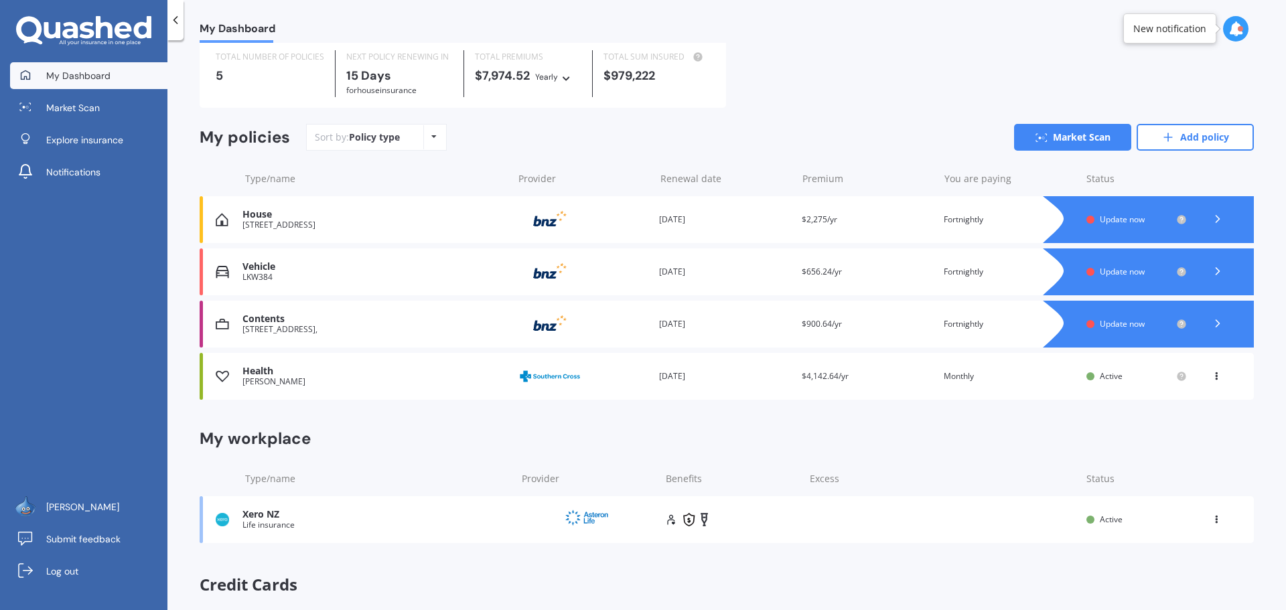
scroll to position [17, 0]
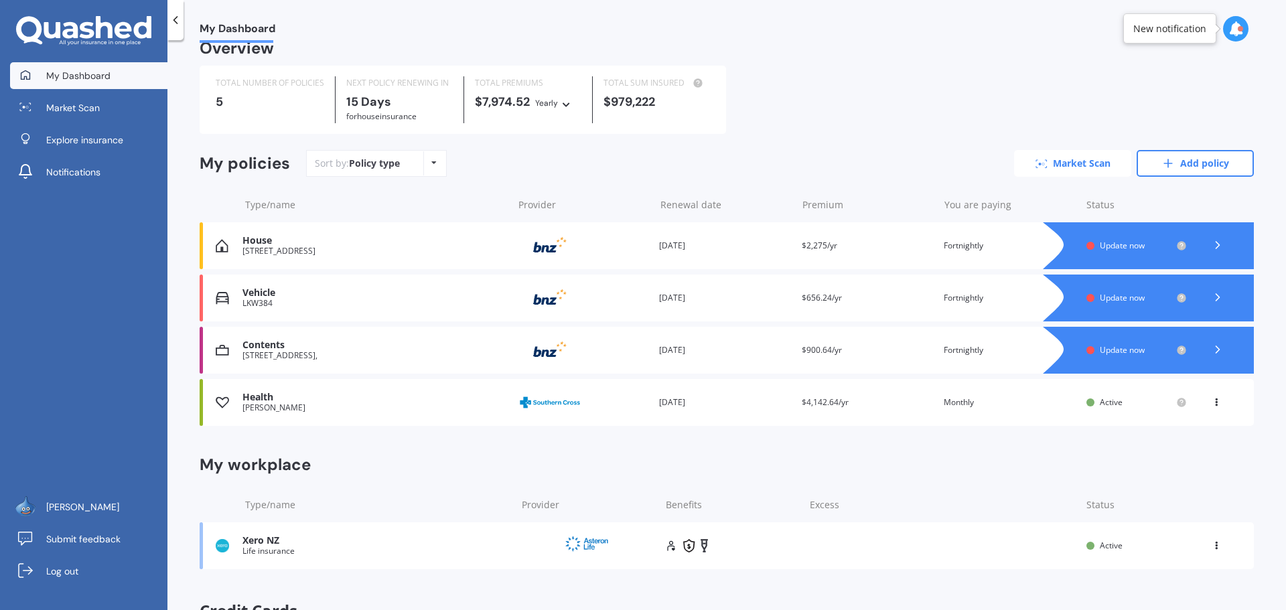
click at [1070, 165] on link "Market Scan" at bounding box center [1072, 163] width 117 height 27
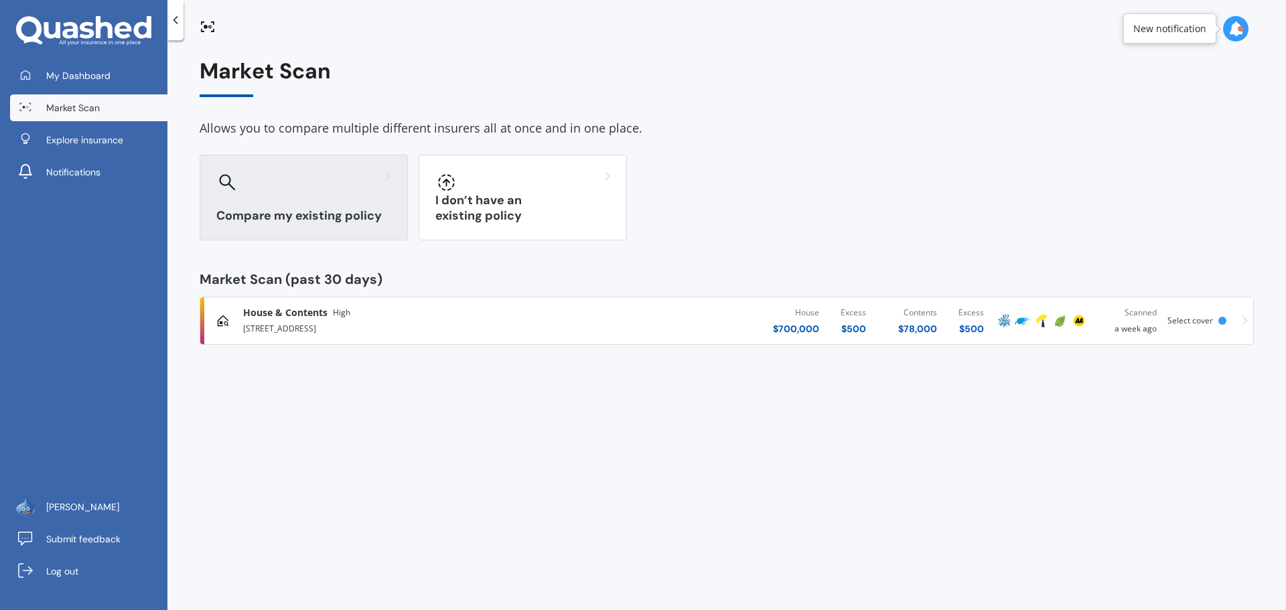
click at [299, 195] on div "Compare my existing policy" at bounding box center [304, 198] width 208 height 86
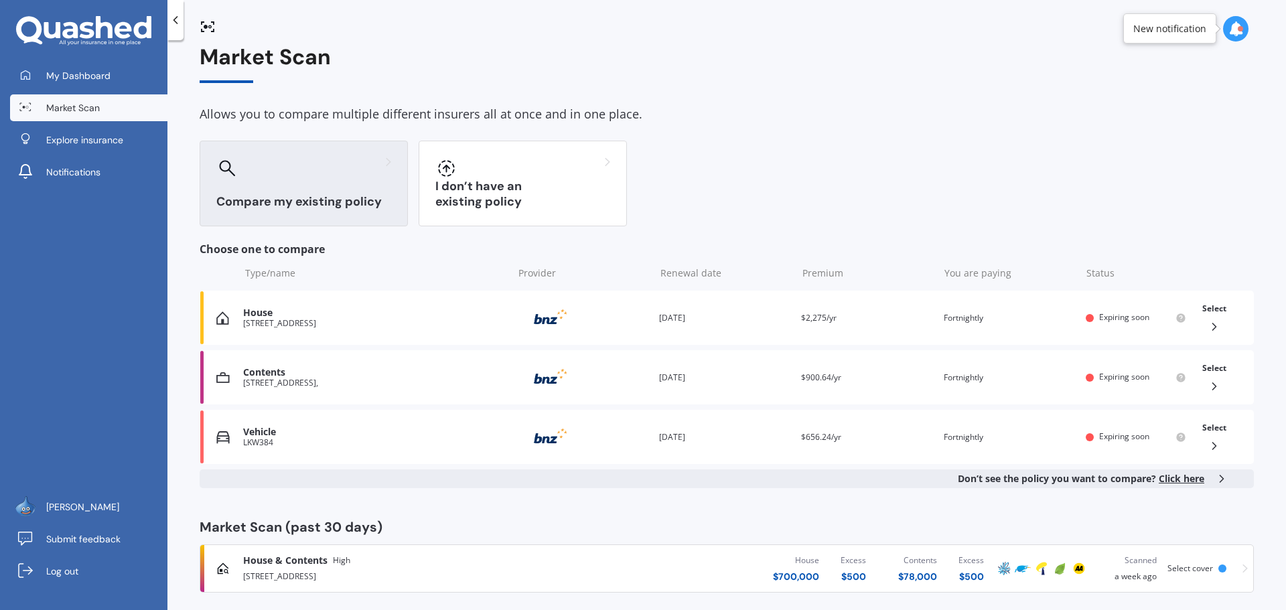
scroll to position [26, 0]
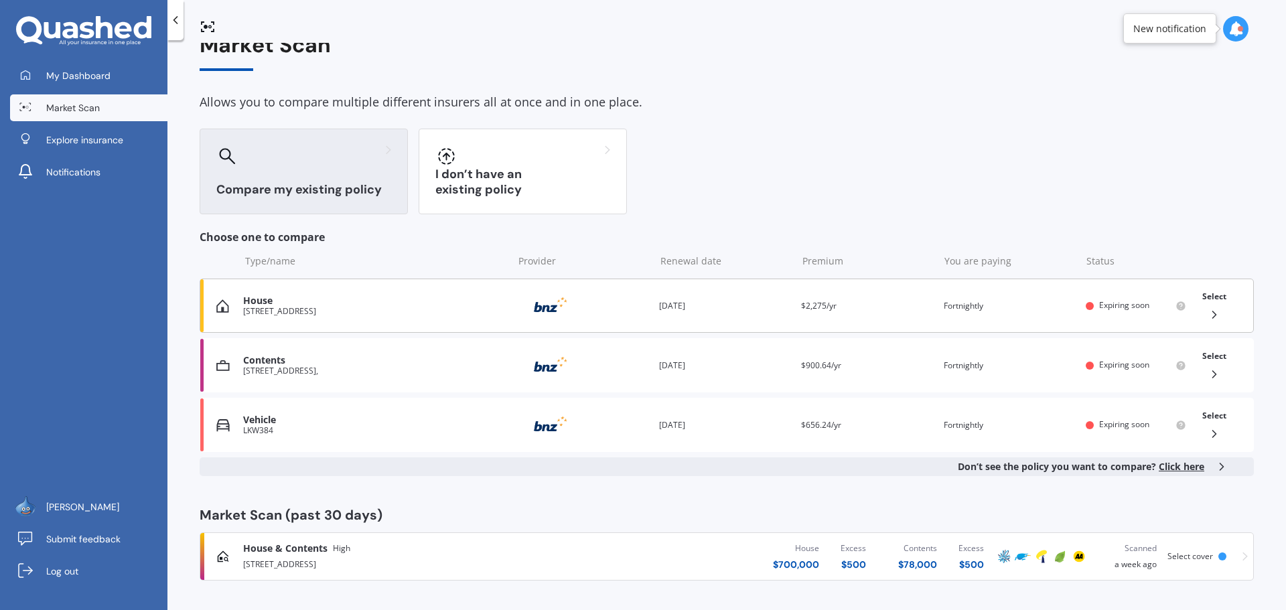
click at [1208, 311] on icon at bounding box center [1214, 314] width 13 height 13
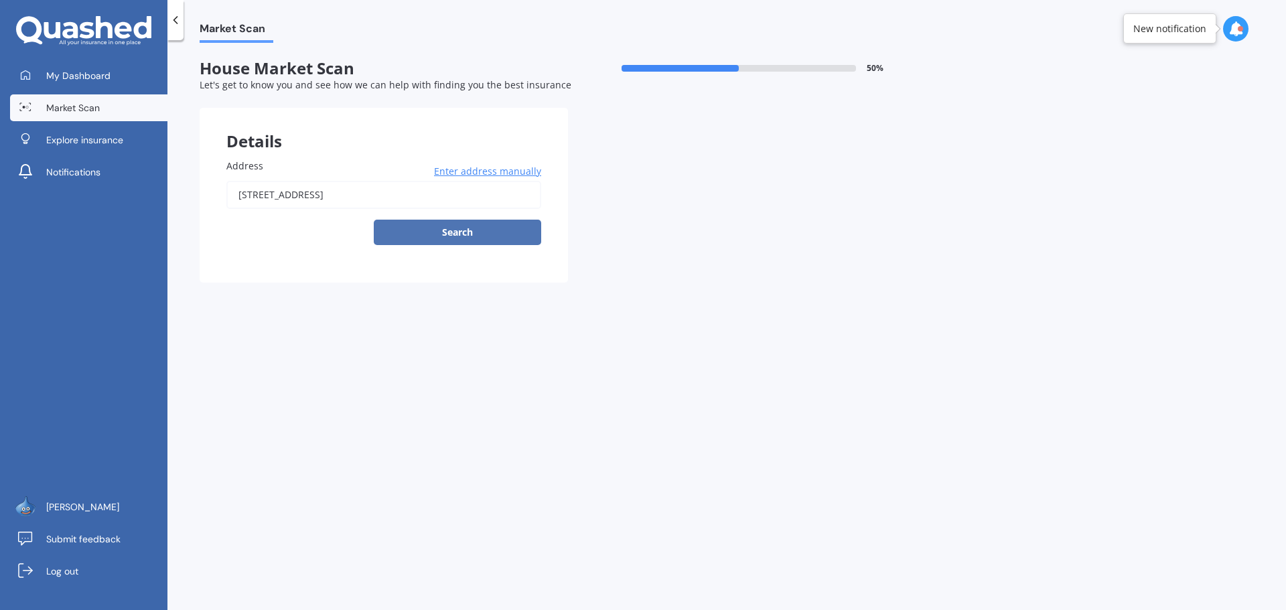
click at [466, 226] on button "Search" at bounding box center [458, 232] width 168 height 25
type input "[STREET_ADDRESS]"
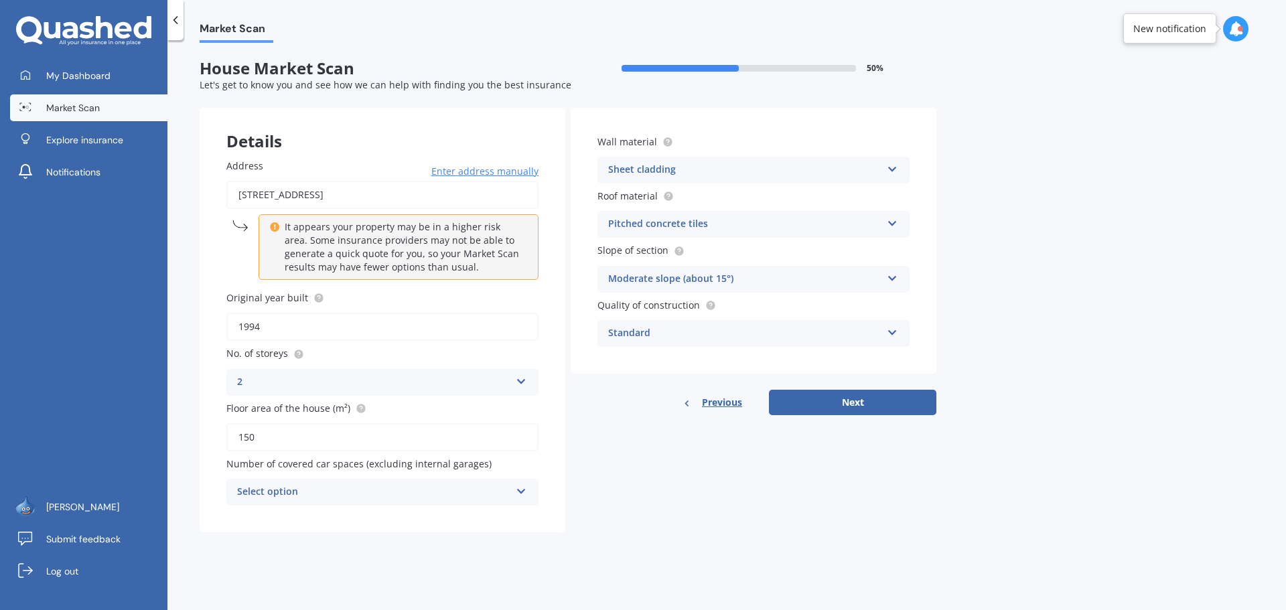
click at [343, 490] on div "Select option" at bounding box center [373, 492] width 273 height 16
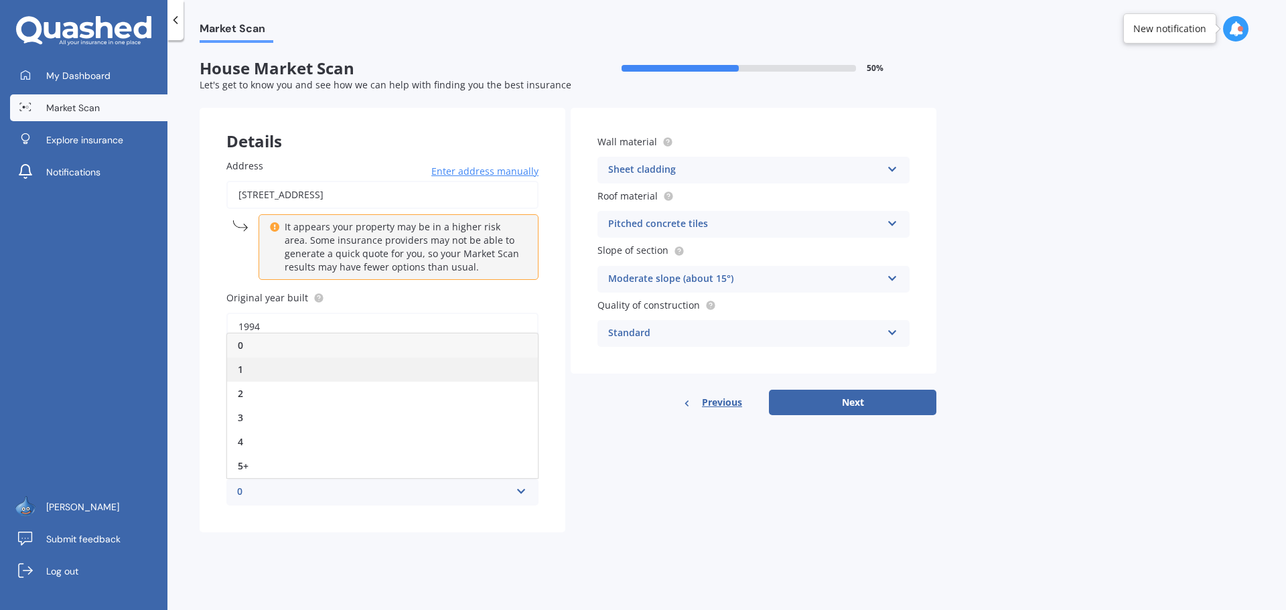
click at [268, 373] on div "1" at bounding box center [382, 370] width 311 height 24
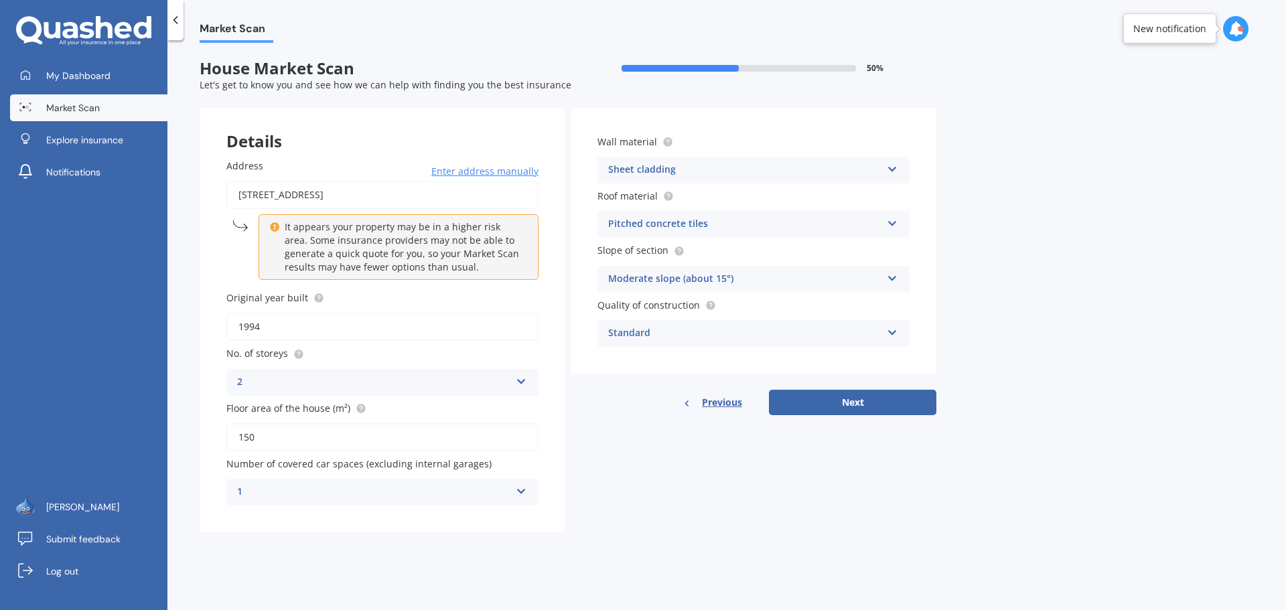
click at [521, 492] on icon at bounding box center [521, 488] width 11 height 9
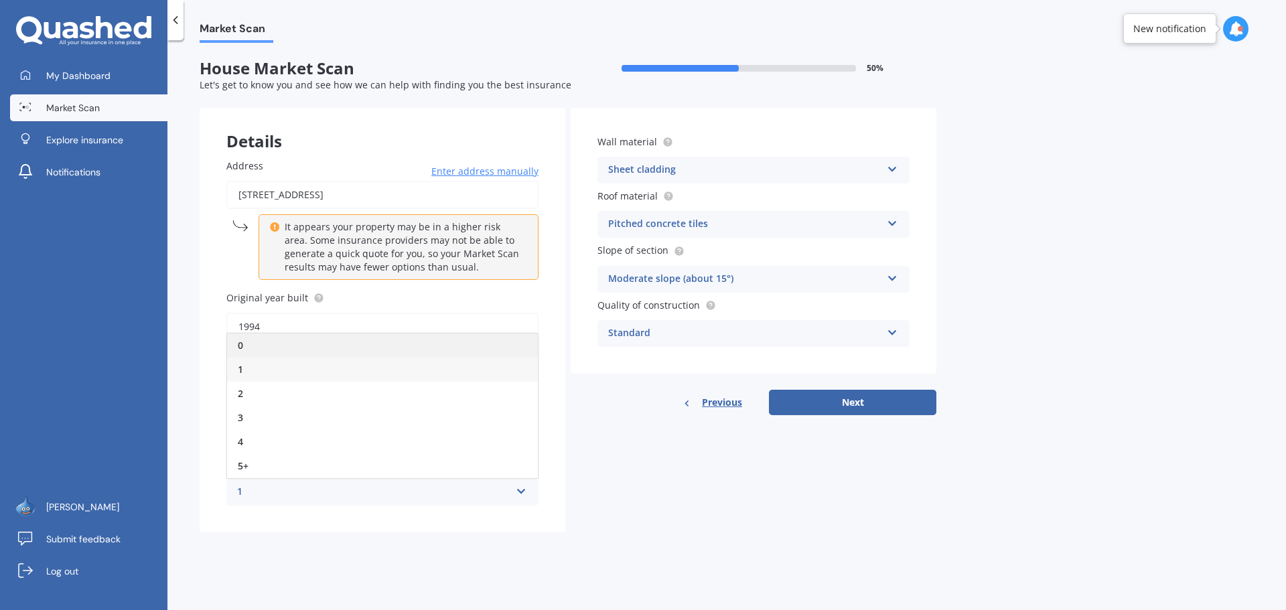
click at [298, 348] on div "0" at bounding box center [382, 346] width 311 height 24
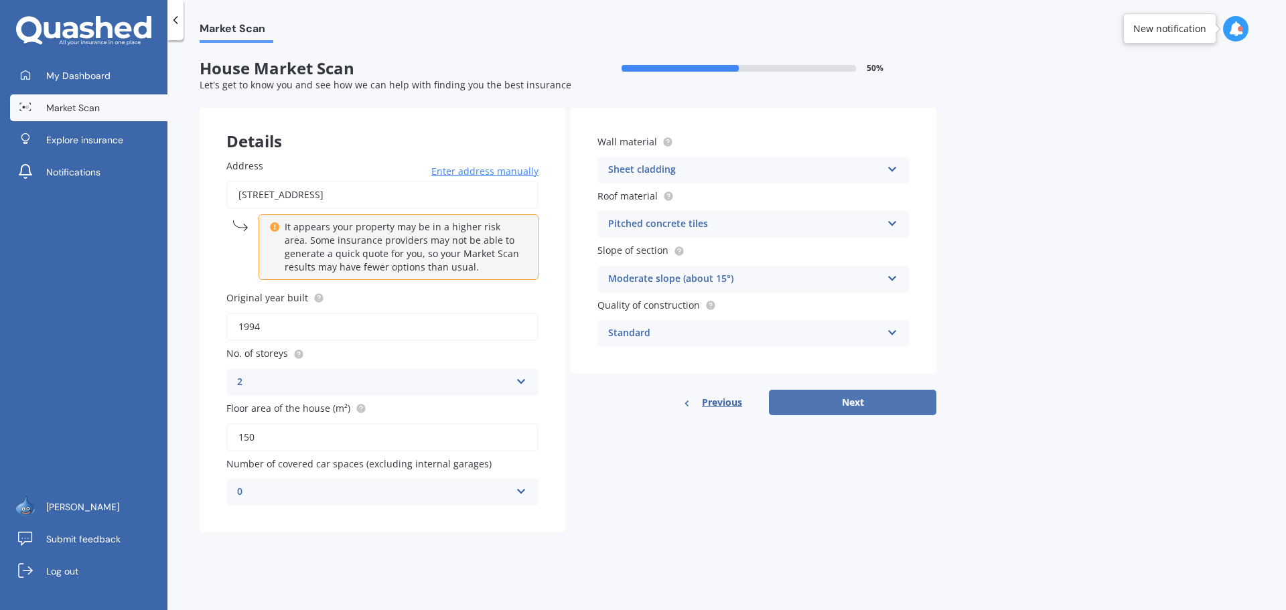
click at [838, 402] on button "Next" at bounding box center [853, 402] width 168 height 25
select select "30"
select select "10"
select select "1972"
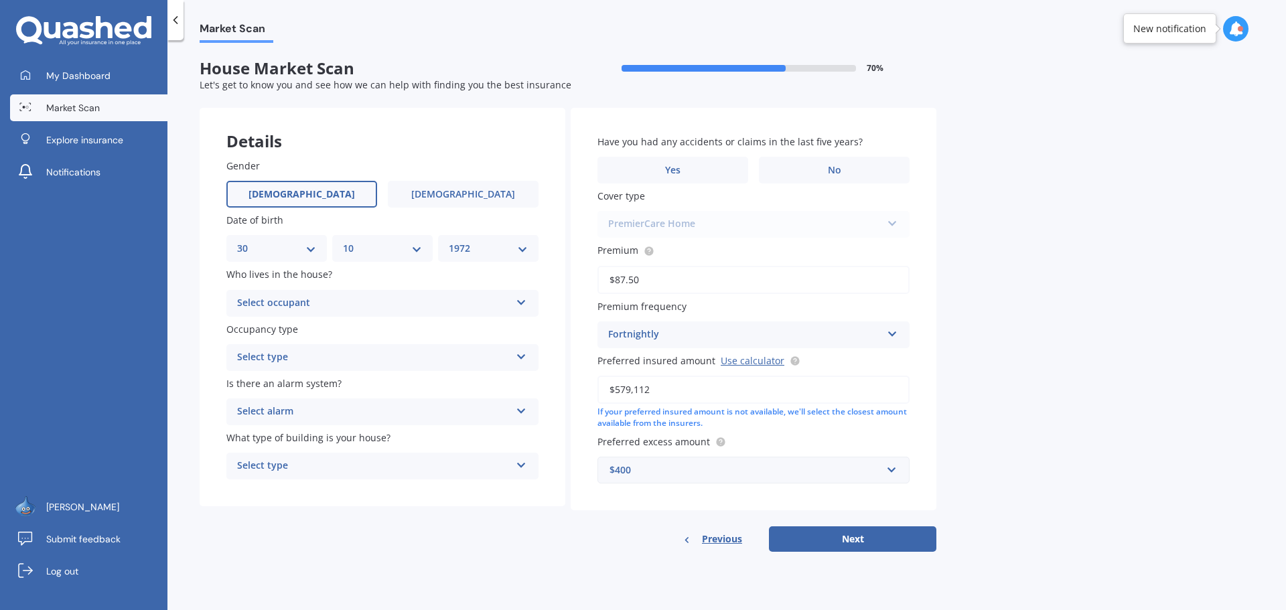
click at [339, 302] on div "Select occupant" at bounding box center [373, 303] width 273 height 16
click at [316, 327] on div "Owner" at bounding box center [382, 330] width 311 height 24
click at [312, 357] on div "Select type" at bounding box center [373, 358] width 273 height 16
click at [326, 381] on div "Permanent" at bounding box center [382, 384] width 311 height 24
click at [353, 405] on div "Select alarm" at bounding box center [373, 412] width 273 height 16
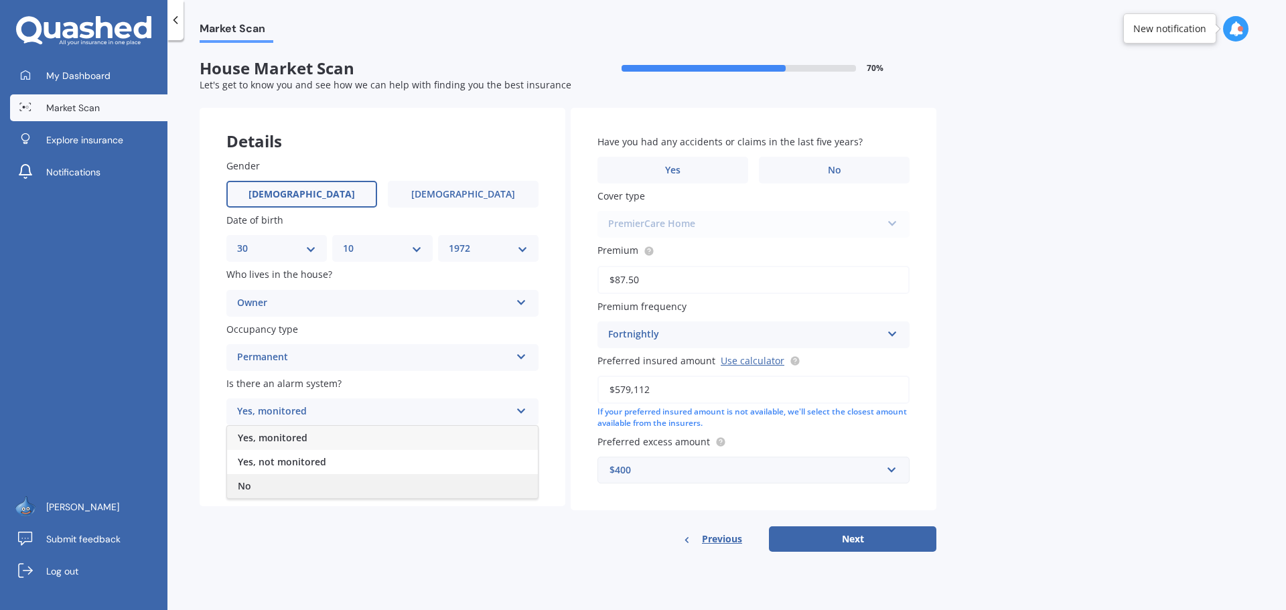
click at [302, 487] on div "No" at bounding box center [382, 486] width 311 height 24
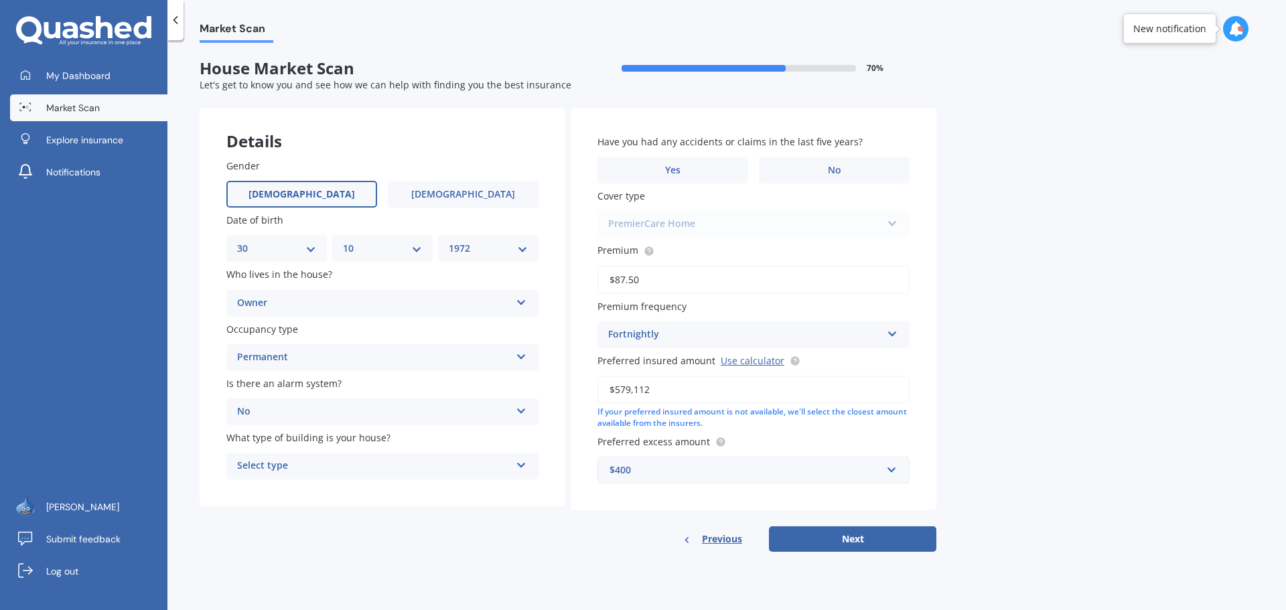
click at [365, 457] on div "Select type Freestanding Multi-unit (in a block of 6 or less) Multi-unit (in a …" at bounding box center [382, 466] width 312 height 27
click at [373, 487] on div "Freestanding" at bounding box center [382, 492] width 311 height 24
click at [825, 164] on label "No" at bounding box center [834, 170] width 151 height 27
click at [0, 0] on input "No" at bounding box center [0, 0] width 0 height 0
click at [831, 538] on button "Next" at bounding box center [853, 539] width 168 height 25
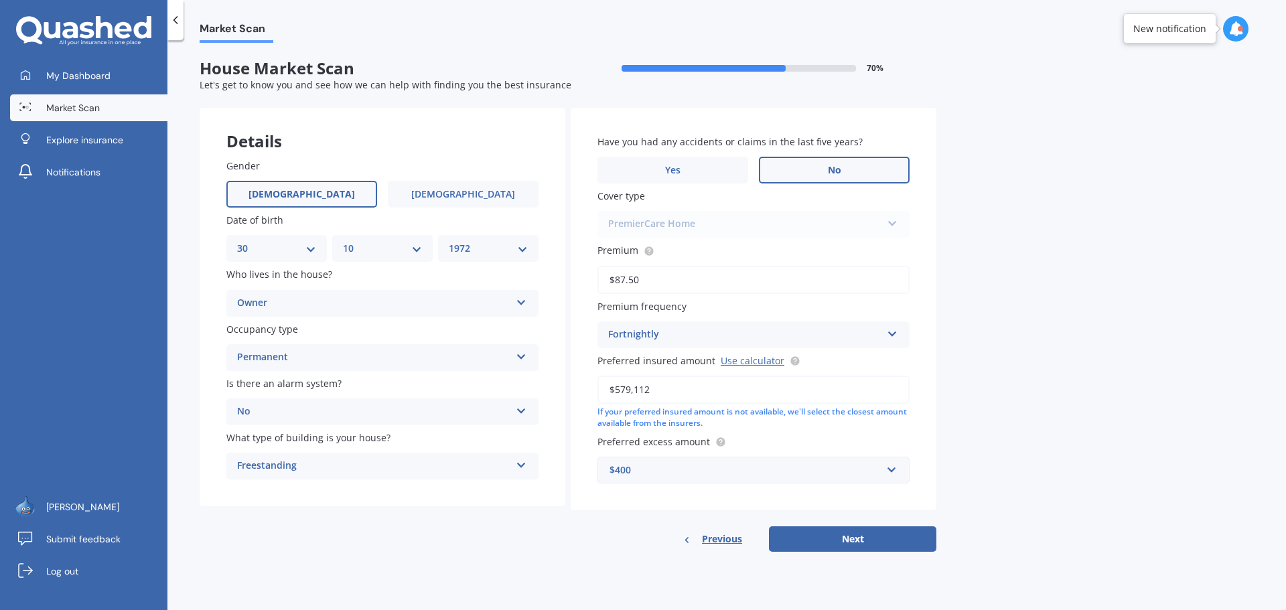
select select "30"
select select "10"
select select "1972"
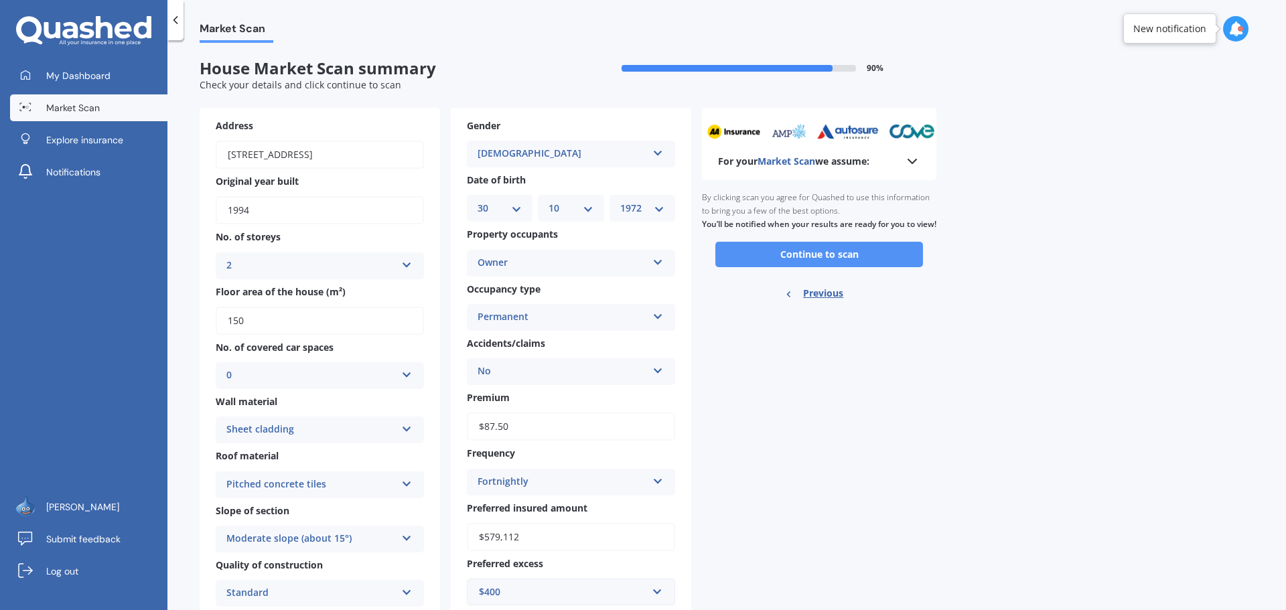
click at [841, 264] on button "Continue to scan" at bounding box center [820, 254] width 208 height 25
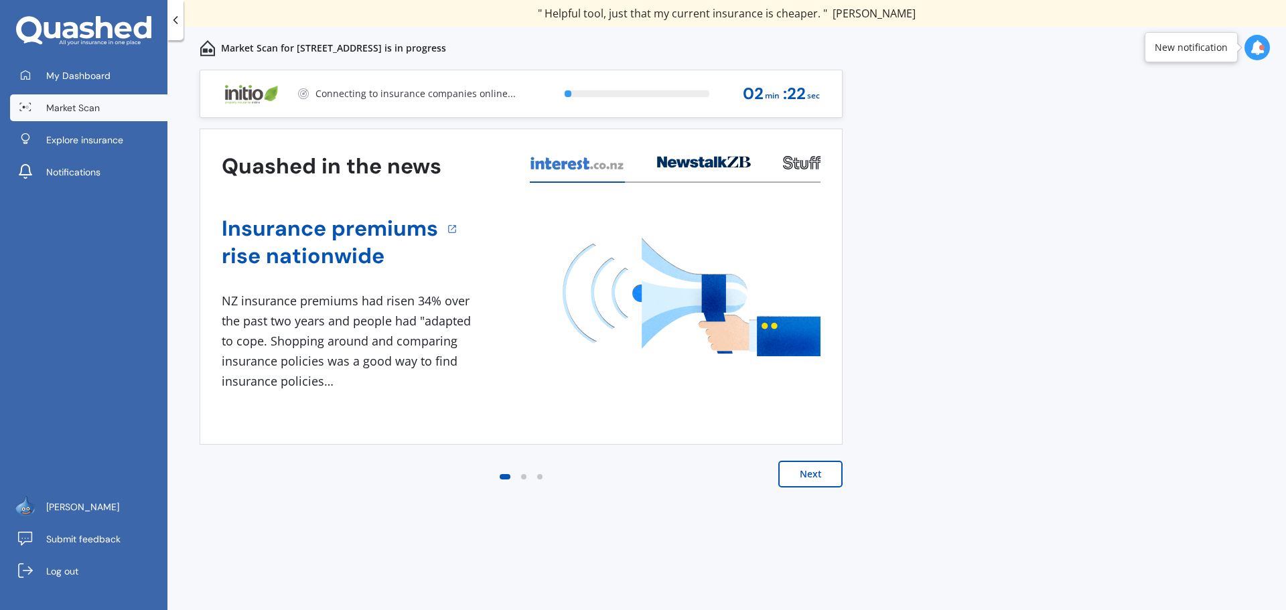
click at [810, 470] on button "Next" at bounding box center [811, 474] width 64 height 27
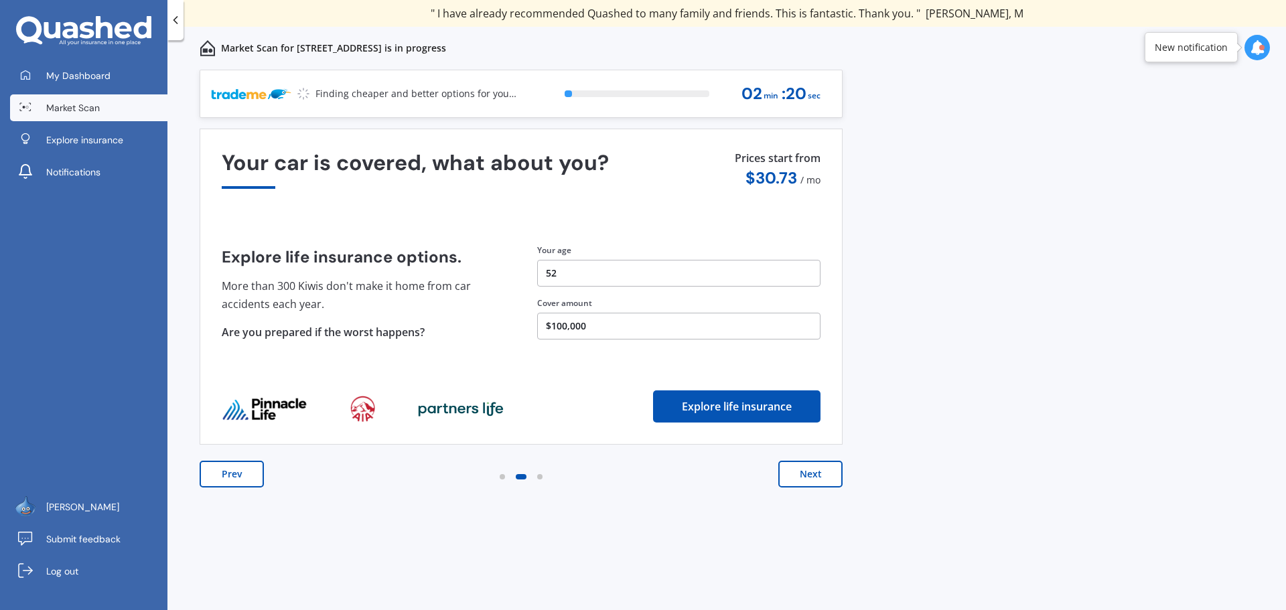
click at [811, 472] on button "Next" at bounding box center [811, 474] width 64 height 27
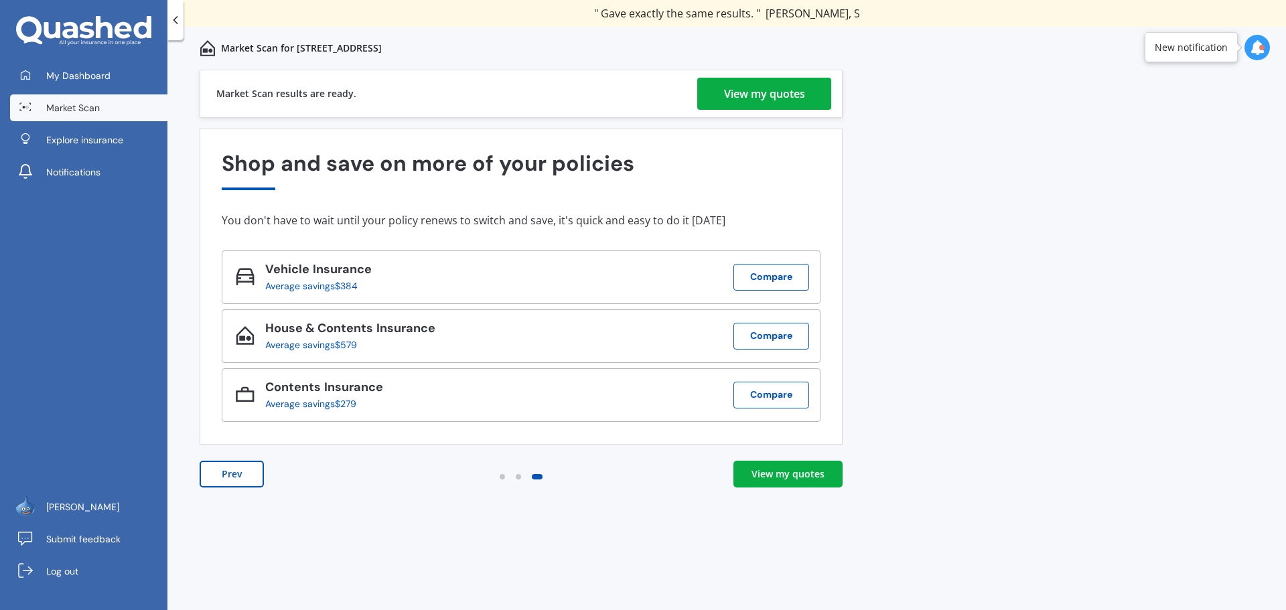
click at [758, 96] on div "View my quotes" at bounding box center [764, 94] width 81 height 32
